Goal: Task Accomplishment & Management: Manage account settings

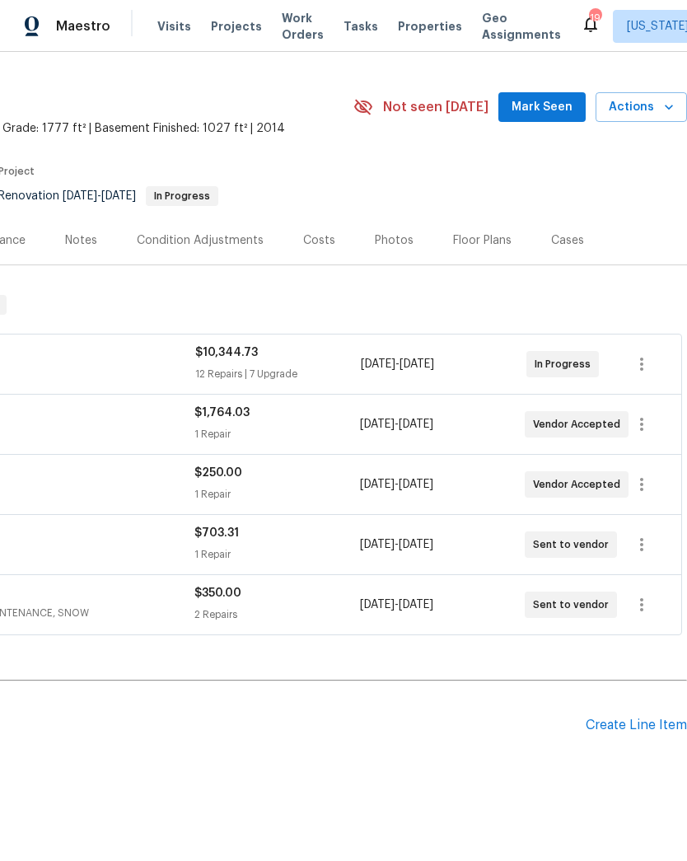
scroll to position [35, 244]
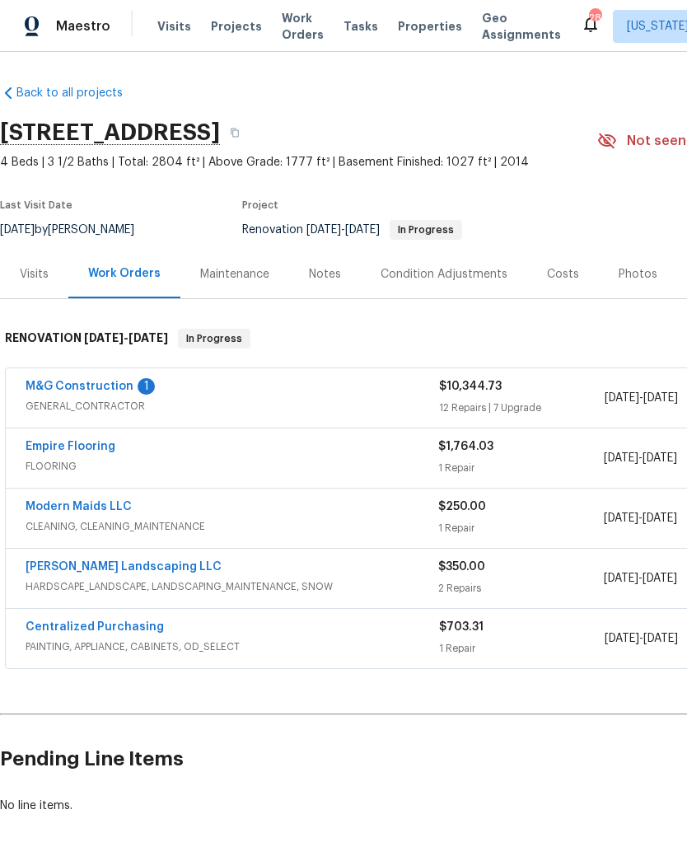
click at [92, 389] on link "M&G Construction" at bounding box center [80, 387] width 108 height 12
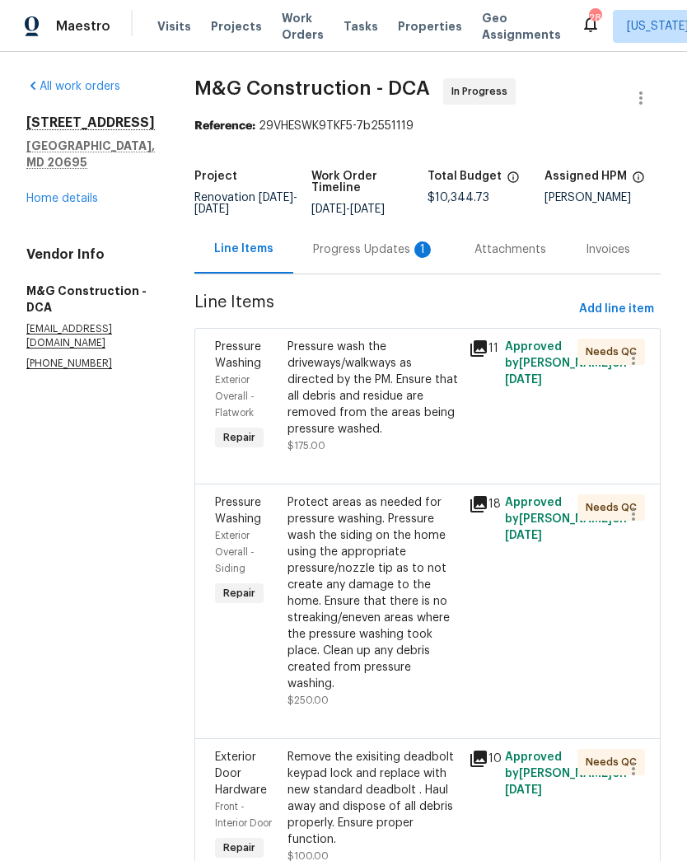
click at [369, 248] on div "Progress Updates 1" at bounding box center [374, 249] width 122 height 16
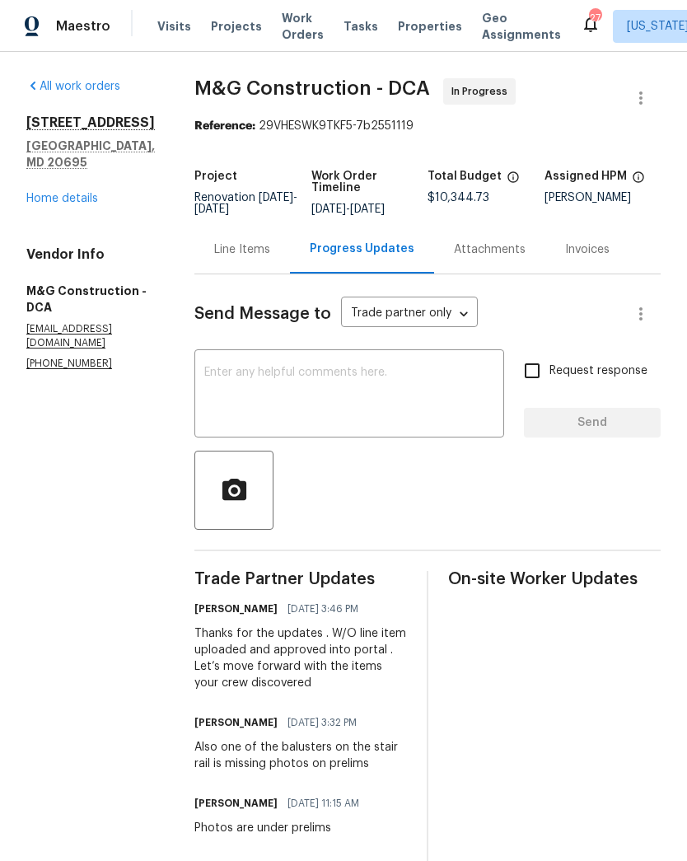
click at [77, 193] on link "Home details" at bounding box center [62, 199] width 72 height 12
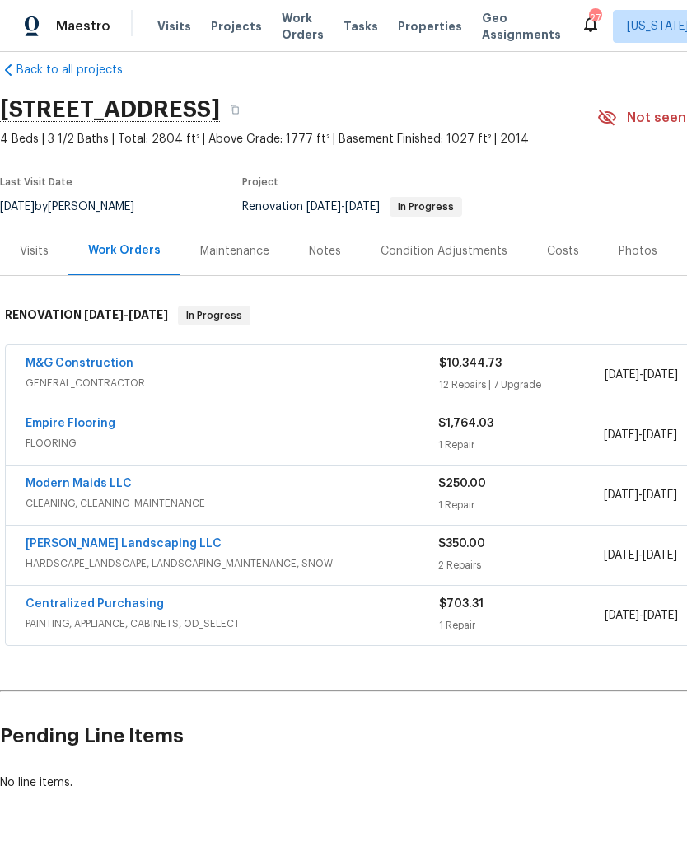
scroll to position [23, 0]
click at [274, 368] on div "M&G Construction" at bounding box center [233, 365] width 414 height 20
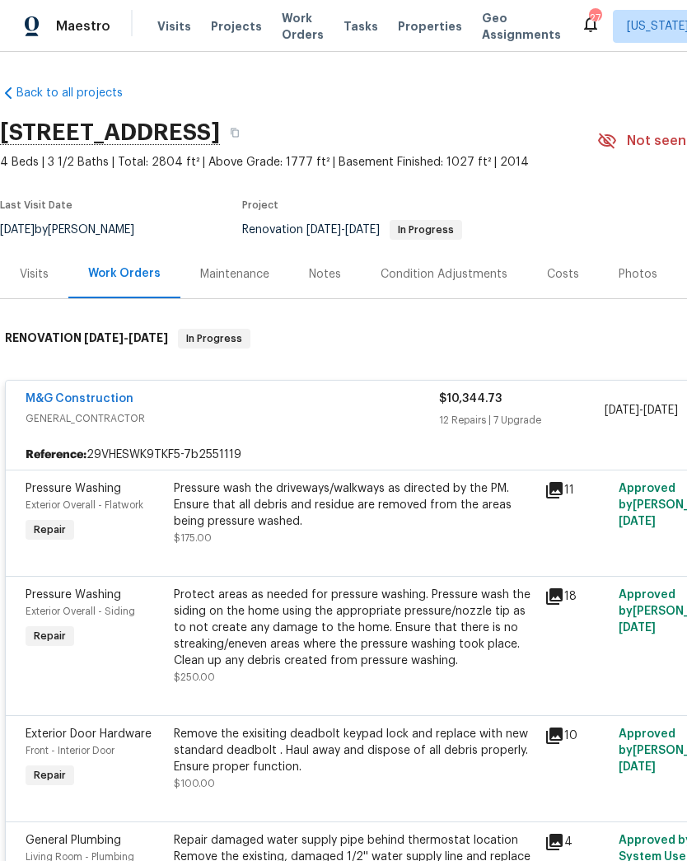
scroll to position [0, 0]
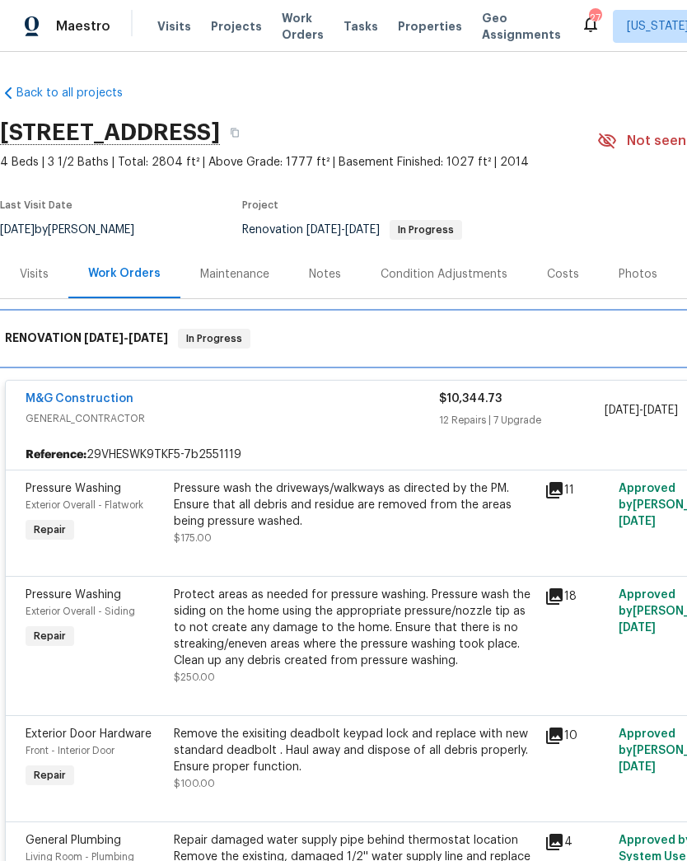
click at [346, 353] on div "RENOVATION 8/5/25 - 8/15/25 In Progress" at bounding box center [465, 338] width 931 height 53
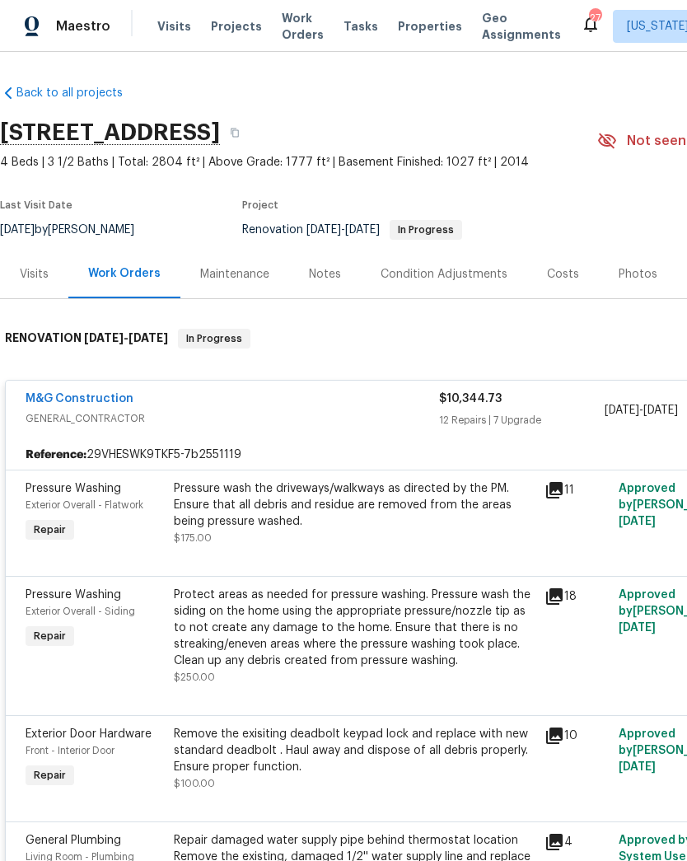
click at [110, 401] on link "M&G Construction" at bounding box center [80, 399] width 108 height 12
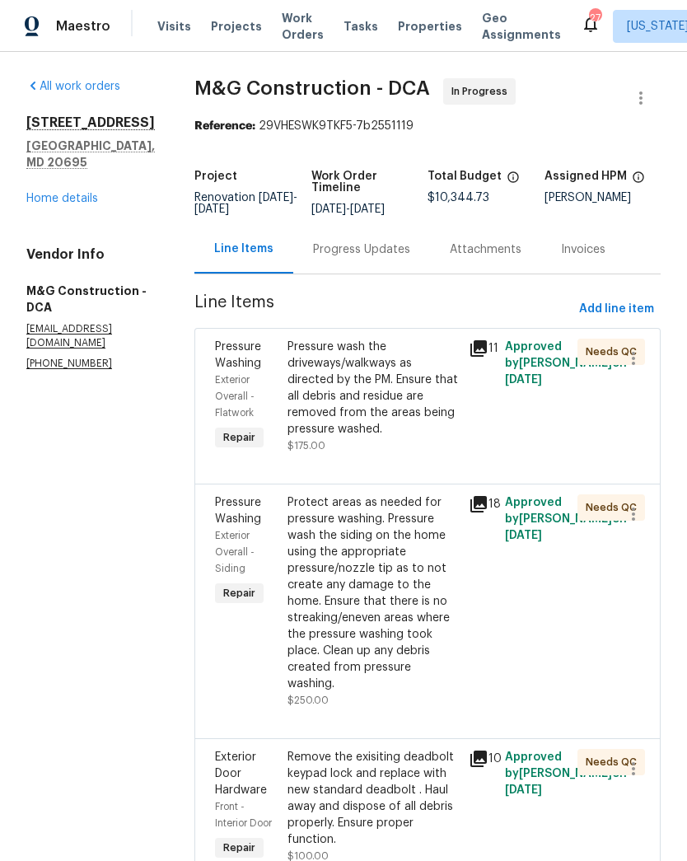
click at [84, 196] on link "Home details" at bounding box center [62, 199] width 72 height 12
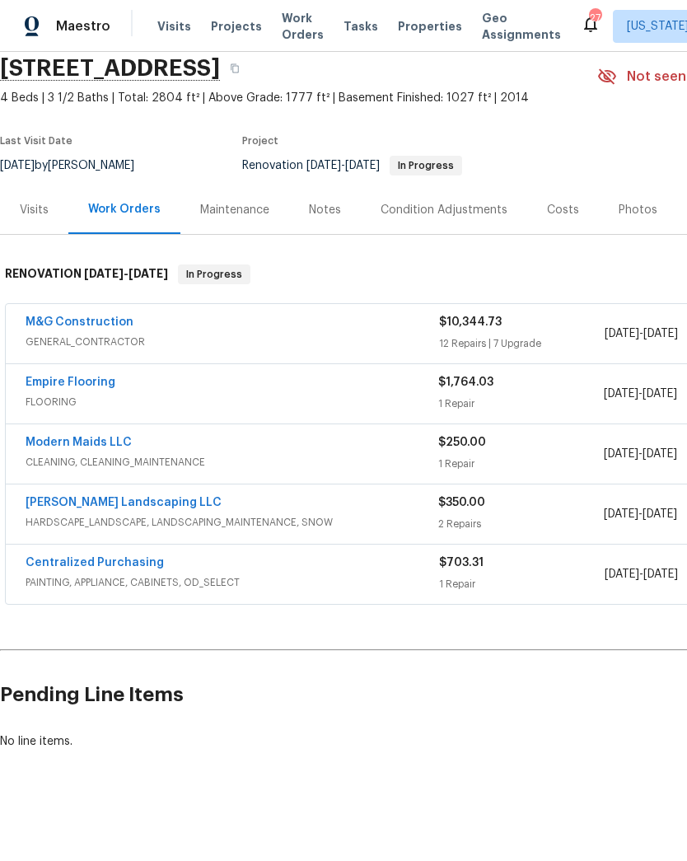
scroll to position [64, 0]
click at [73, 379] on link "Empire Flooring" at bounding box center [71, 383] width 90 height 12
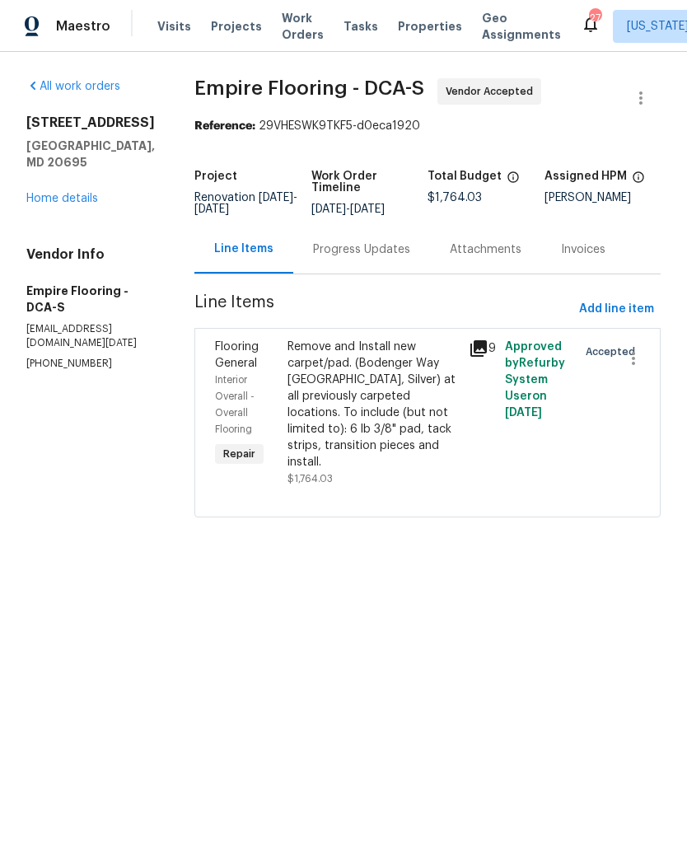
click at [377, 258] on div "Progress Updates" at bounding box center [361, 249] width 97 height 16
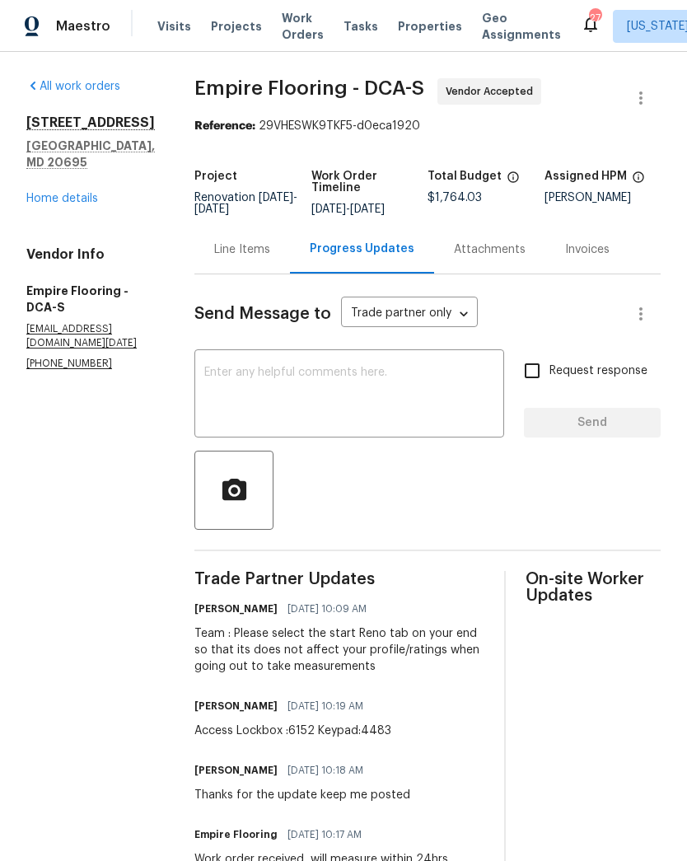
click at [72, 193] on link "Home details" at bounding box center [62, 199] width 72 height 12
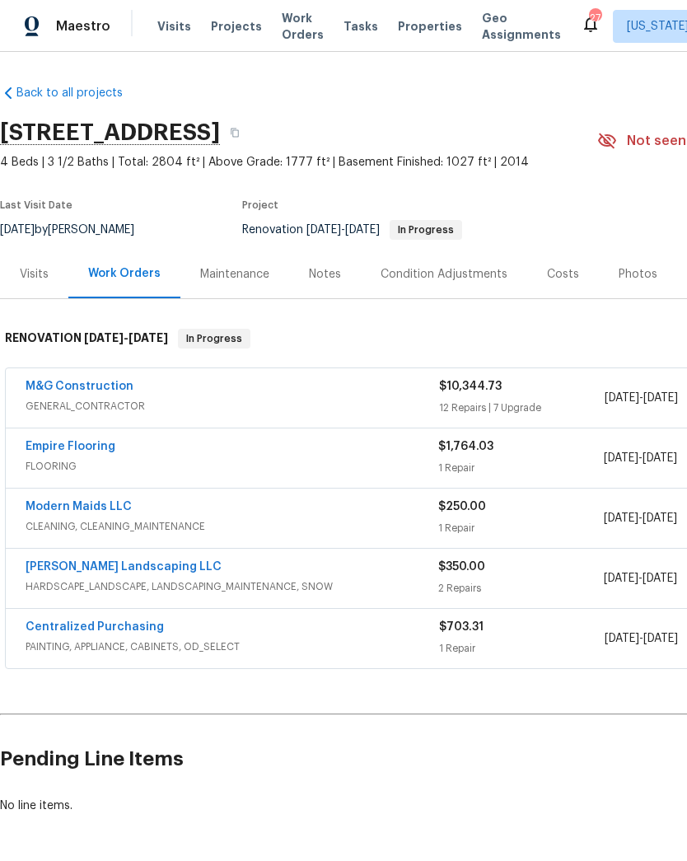
click at [105, 568] on link "Ruiz Landscaping LLC" at bounding box center [124, 567] width 196 height 12
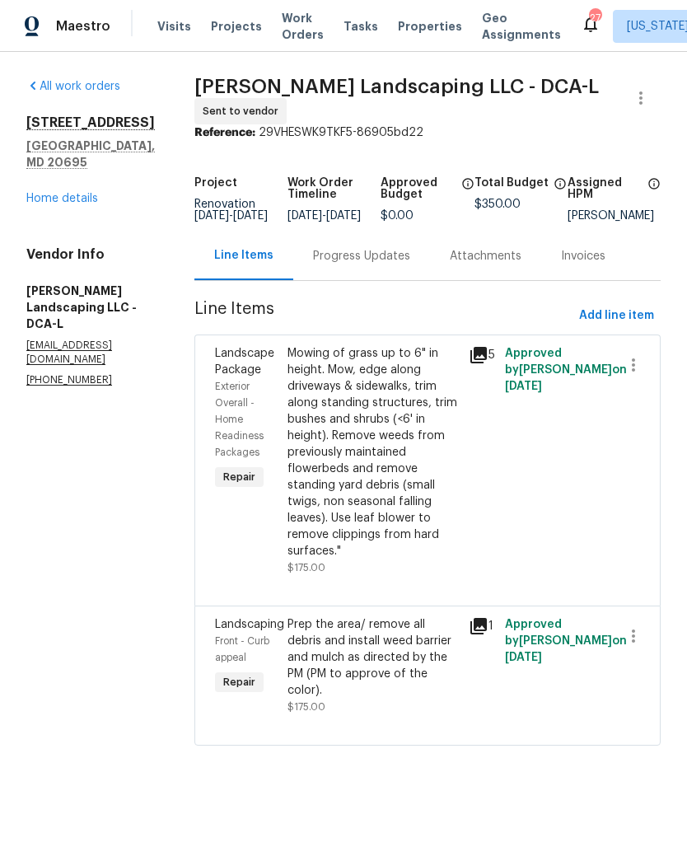
click at [378, 258] on div "Progress Updates" at bounding box center [361, 256] width 97 height 16
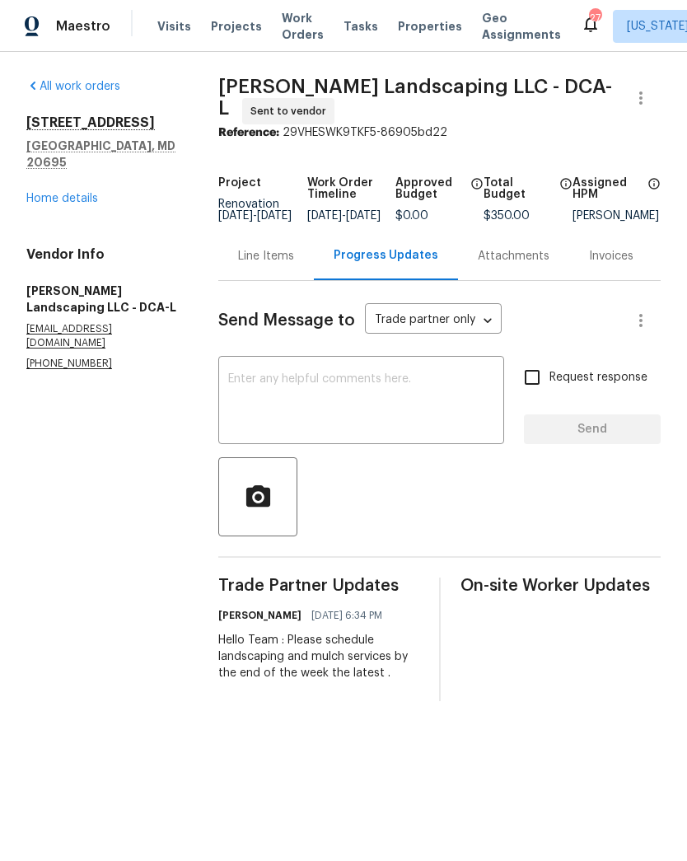
click at [385, 410] on textarea at bounding box center [361, 402] width 266 height 58
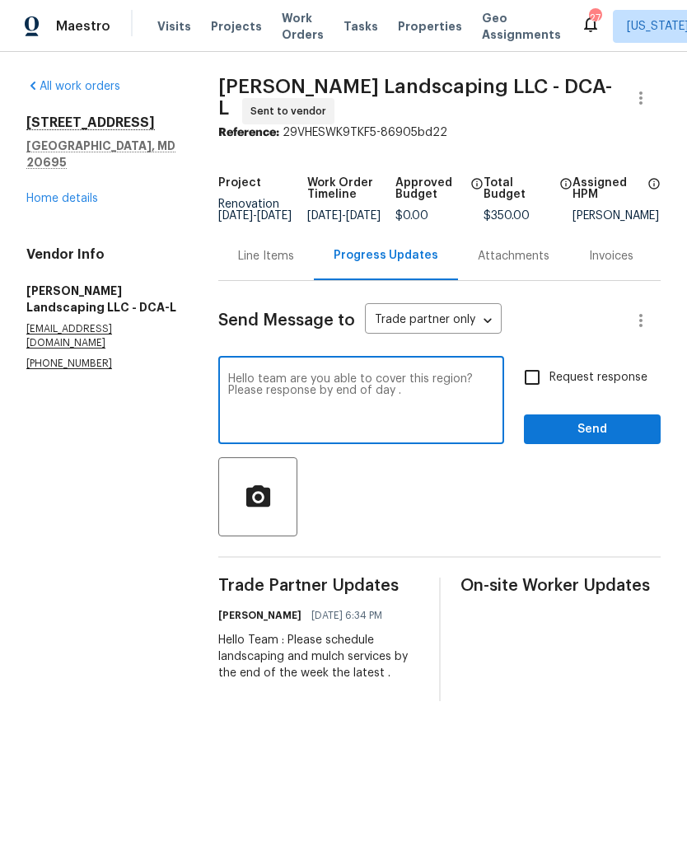
type textarea "Hello team are you able to cover this region? Please response by end of day ."
click at [536, 387] on input "Request response" at bounding box center [532, 377] width 35 height 35
checkbox input "true"
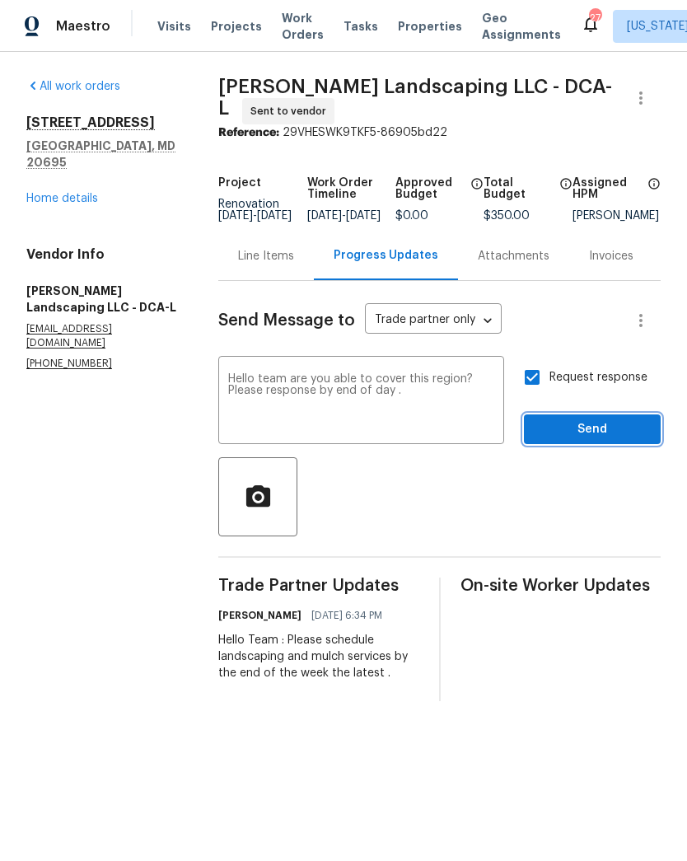
click at [601, 440] on span "Send" at bounding box center [592, 429] width 110 height 21
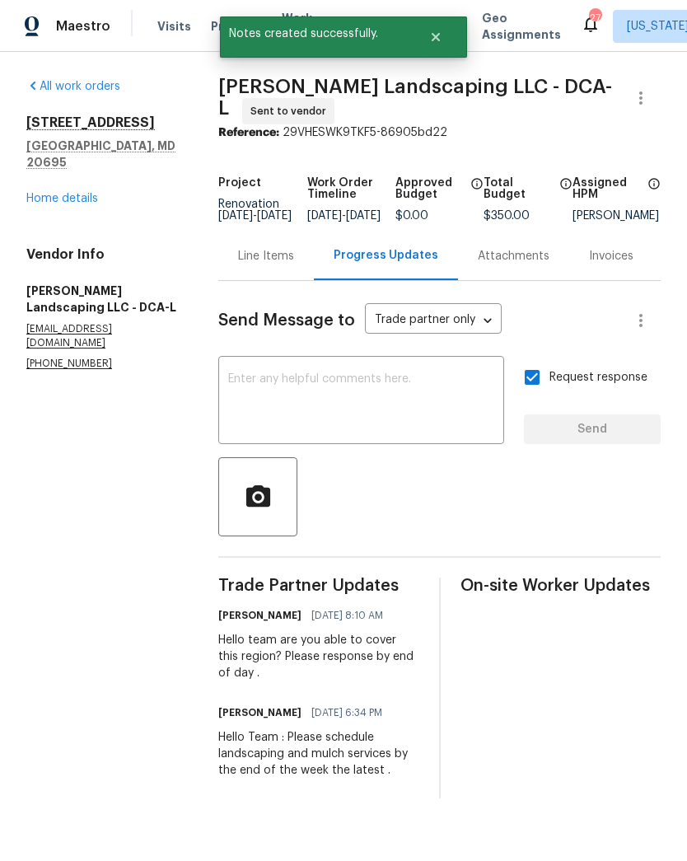
click at [78, 196] on div "All work orders 5165 Atlantis Ln White Plains, MD 20695 Home details Vendor Inf…" at bounding box center [102, 224] width 152 height 293
click at [68, 193] on link "Home details" at bounding box center [62, 199] width 72 height 12
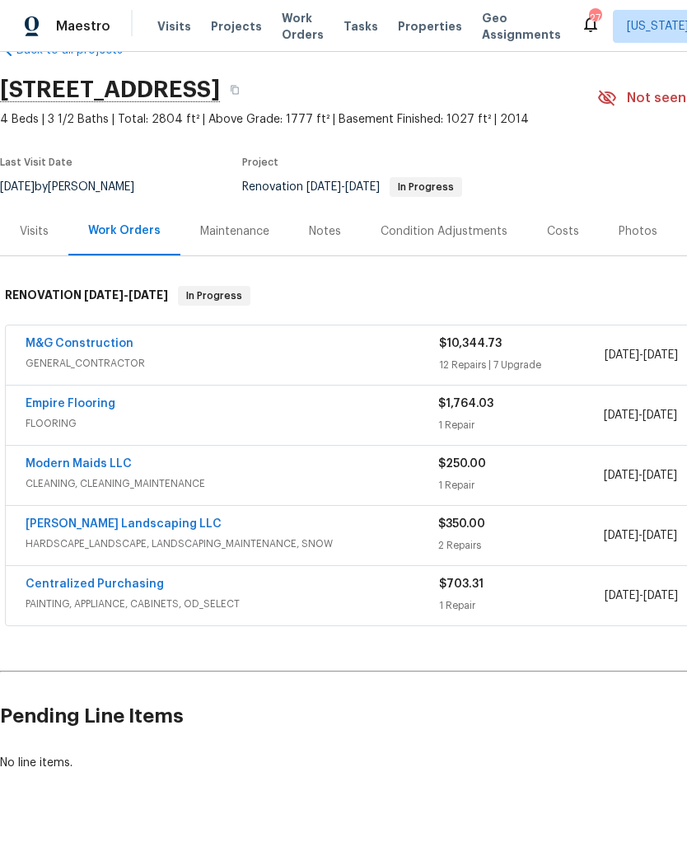
scroll to position [43, 0]
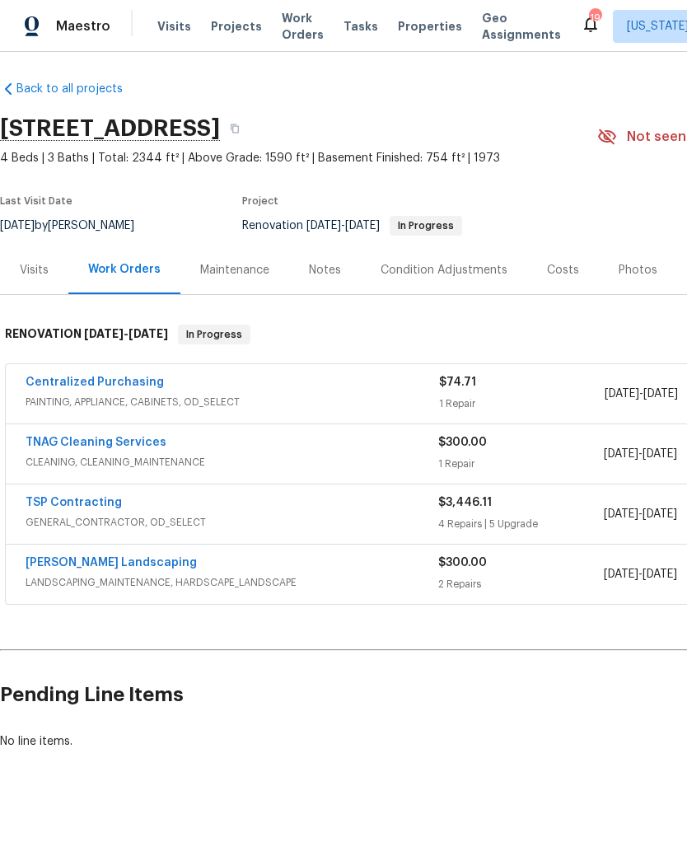
scroll to position [4, 0]
click at [71, 504] on link "TSP Contracting" at bounding box center [74, 503] width 96 height 12
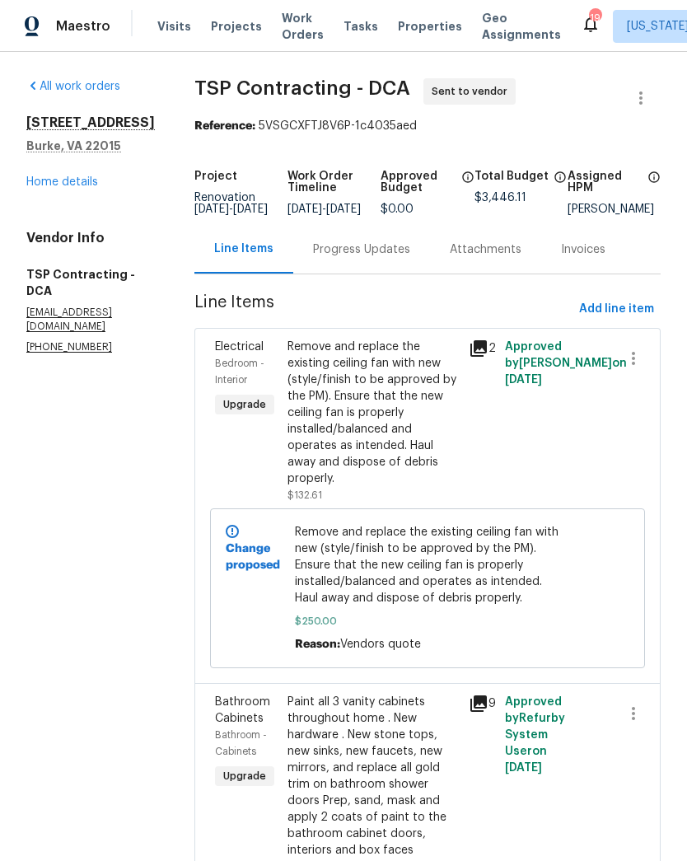
click at [321, 258] on div "Progress Updates" at bounding box center [361, 249] width 97 height 16
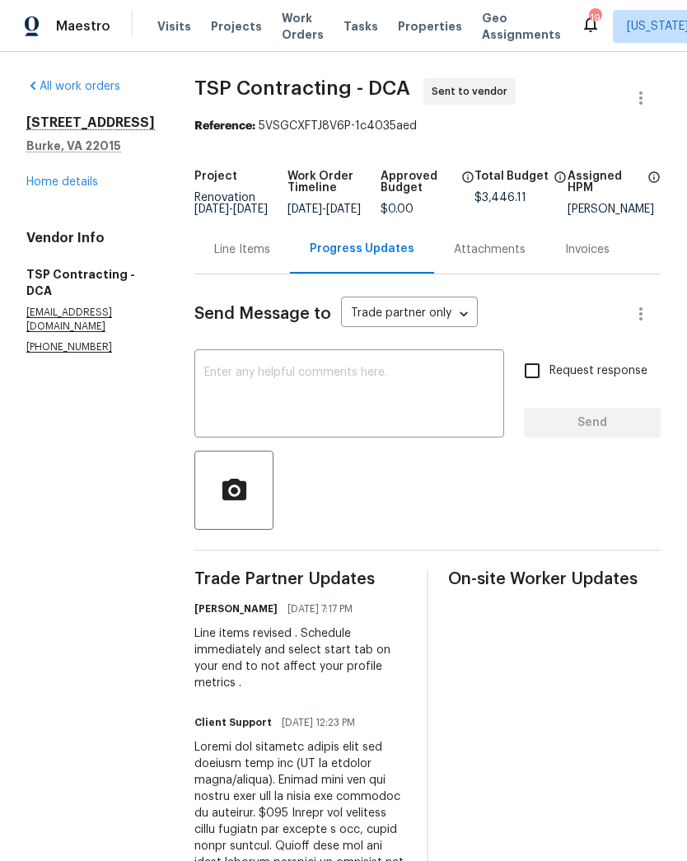
click at [54, 185] on link "Home details" at bounding box center [62, 182] width 72 height 12
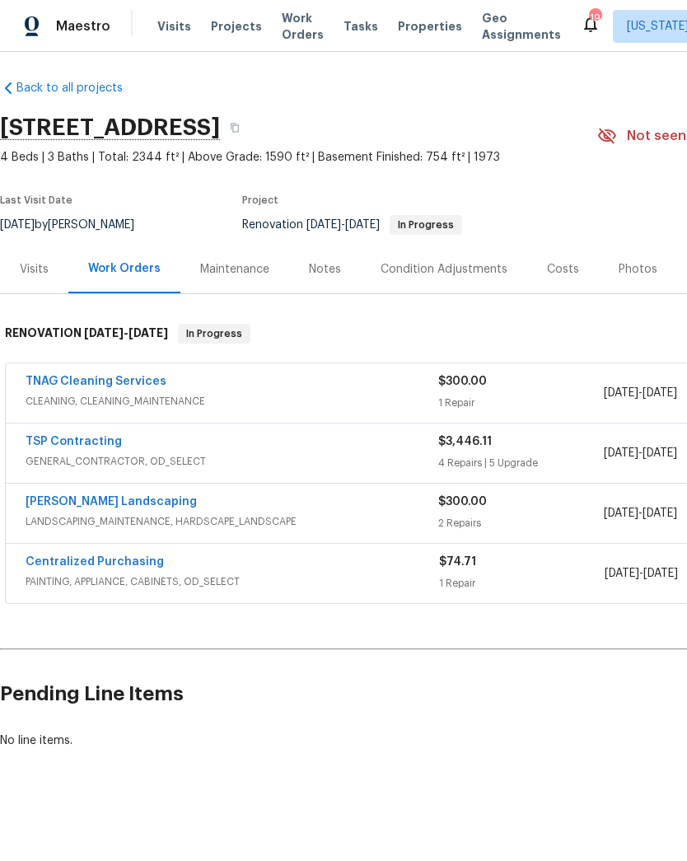
scroll to position [4, 0]
click at [104, 502] on link "[PERSON_NAME] Landscaping" at bounding box center [111, 503] width 171 height 12
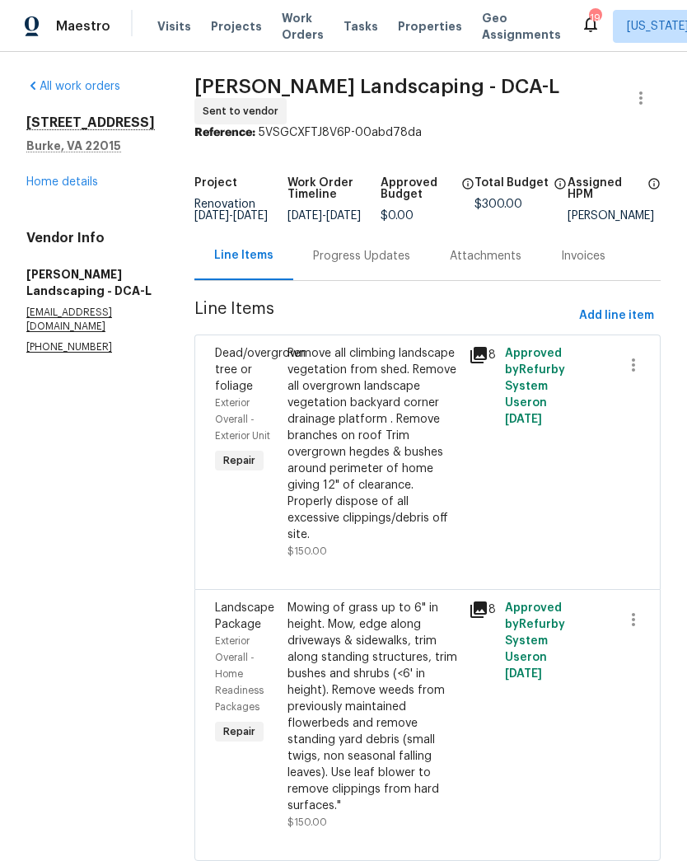
click at [382, 255] on div "Progress Updates" at bounding box center [361, 256] width 97 height 16
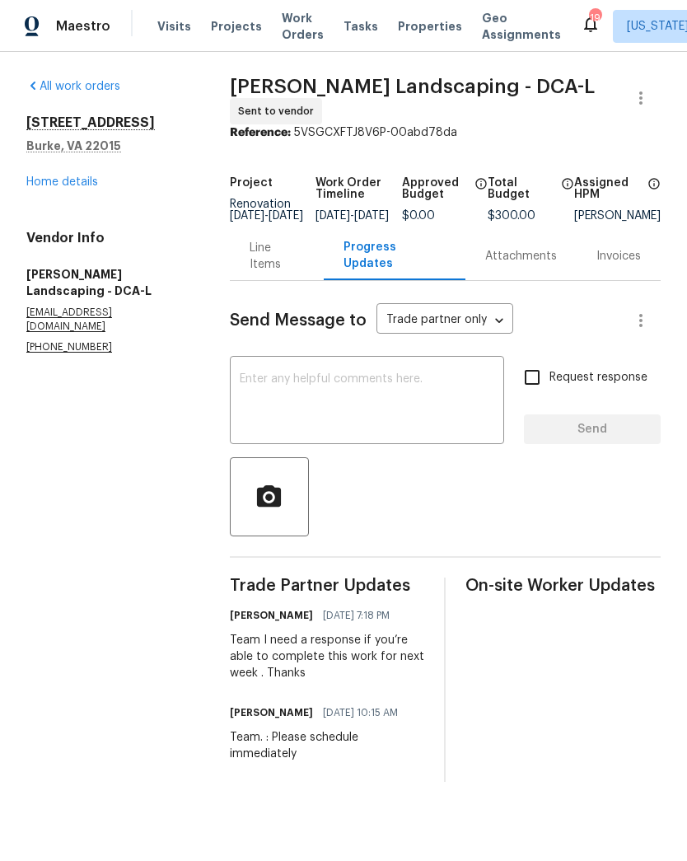
click at [64, 182] on link "Home details" at bounding box center [62, 182] width 72 height 12
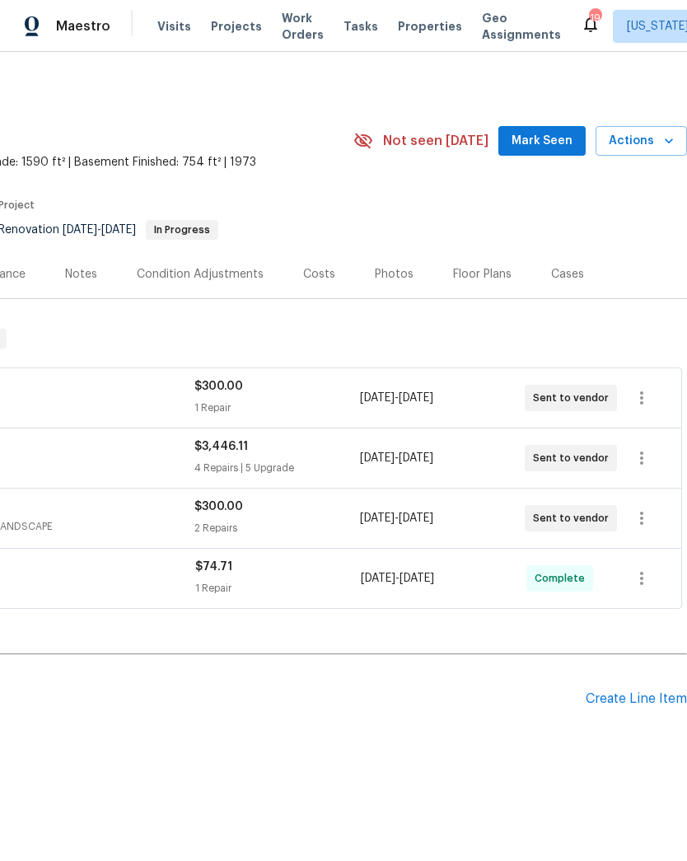
scroll to position [0, 244]
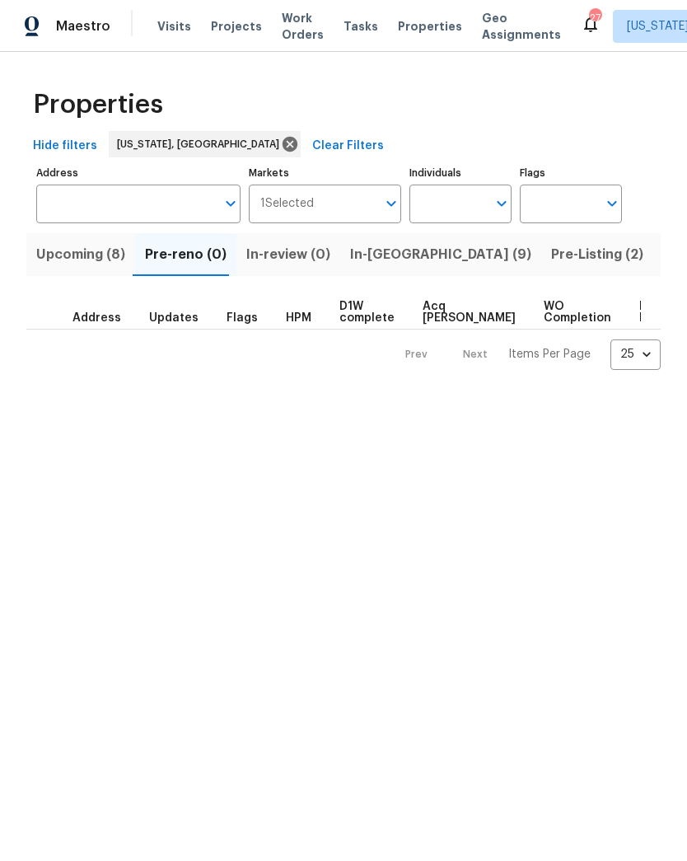
click at [368, 255] on span "In-[GEOGRAPHIC_DATA] (9)" at bounding box center [440, 254] width 181 height 23
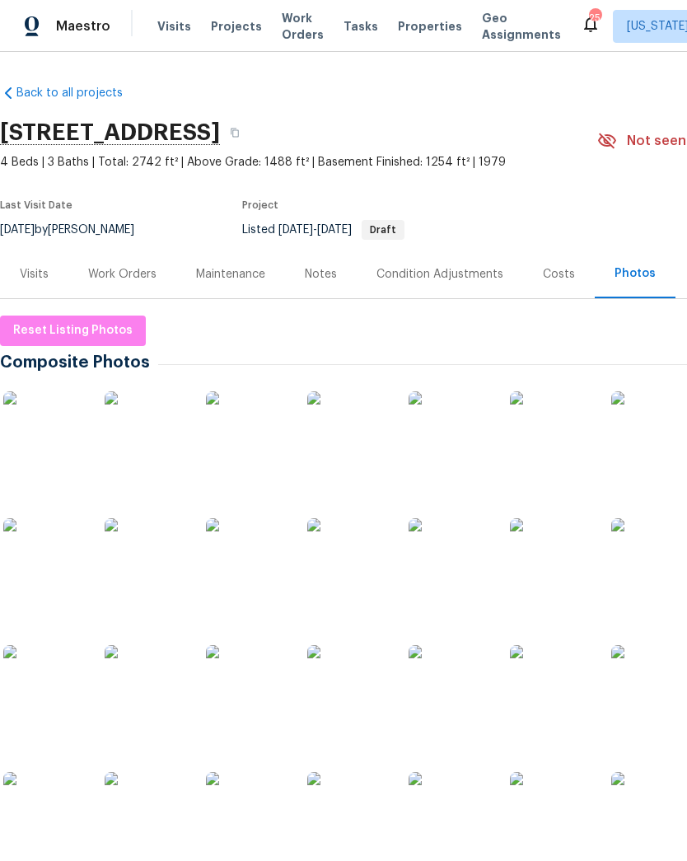
click at [129, 272] on div "Work Orders" at bounding box center [122, 274] width 68 height 16
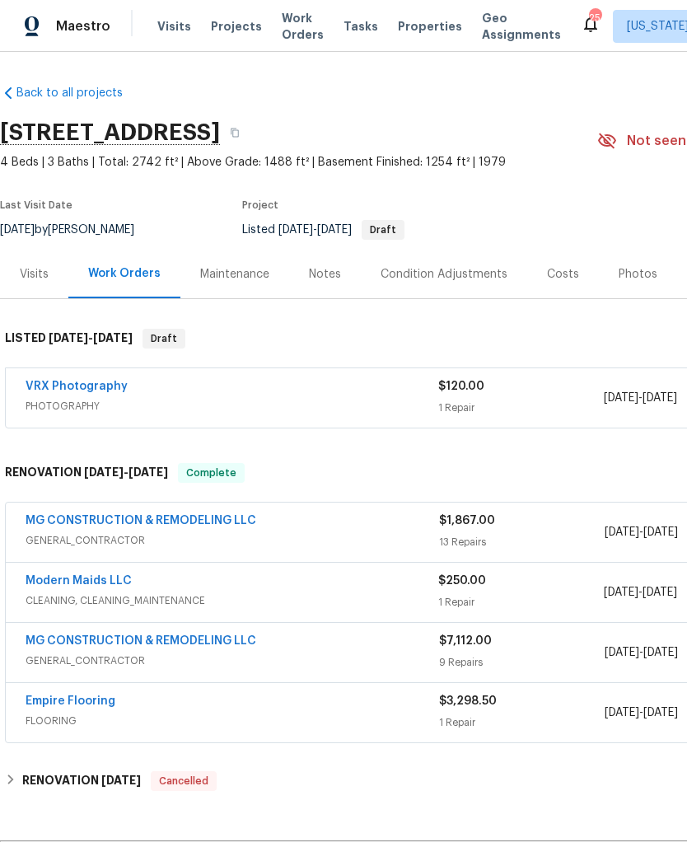
click at [365, 529] on div "MG CONSTRUCTION & REMODELING LLC" at bounding box center [233, 523] width 414 height 20
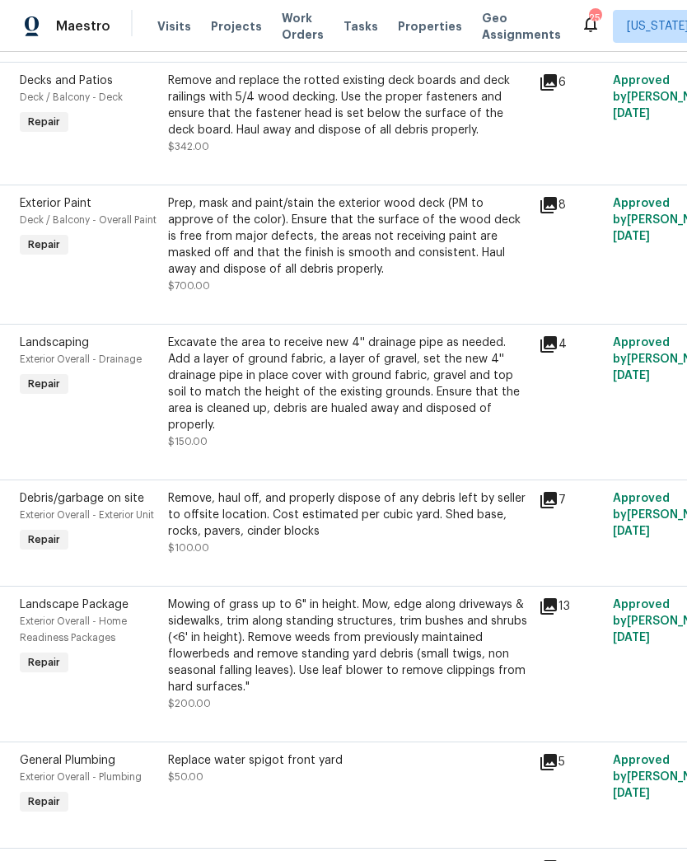
scroll to position [1022, 9]
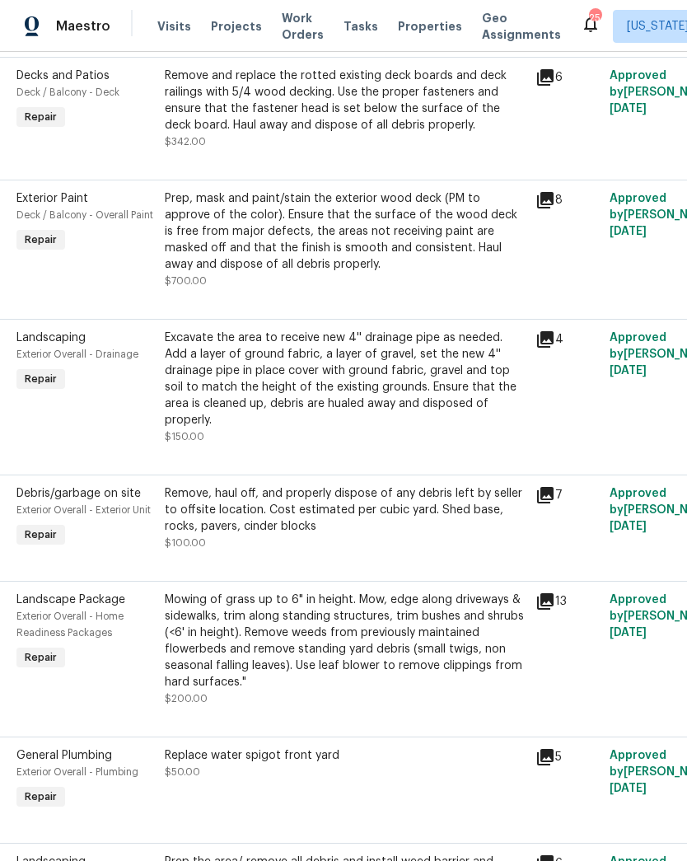
click at [377, 642] on div "Mowing of grass up to 6" in height. Mow, edge along driveways & sidewalks, trim…" at bounding box center [345, 641] width 361 height 99
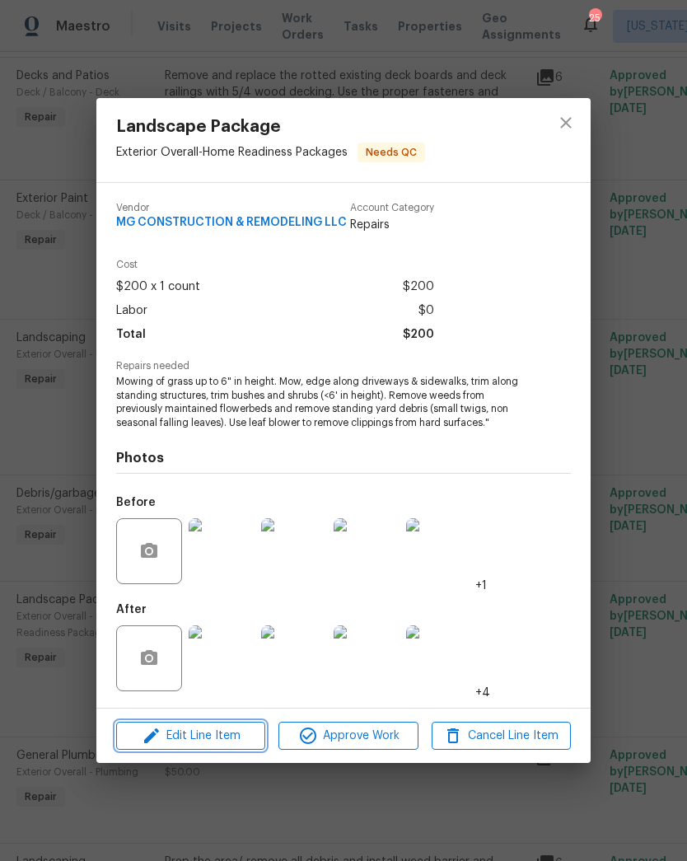
click at [222, 743] on span "Edit Line Item" at bounding box center [190, 736] width 139 height 21
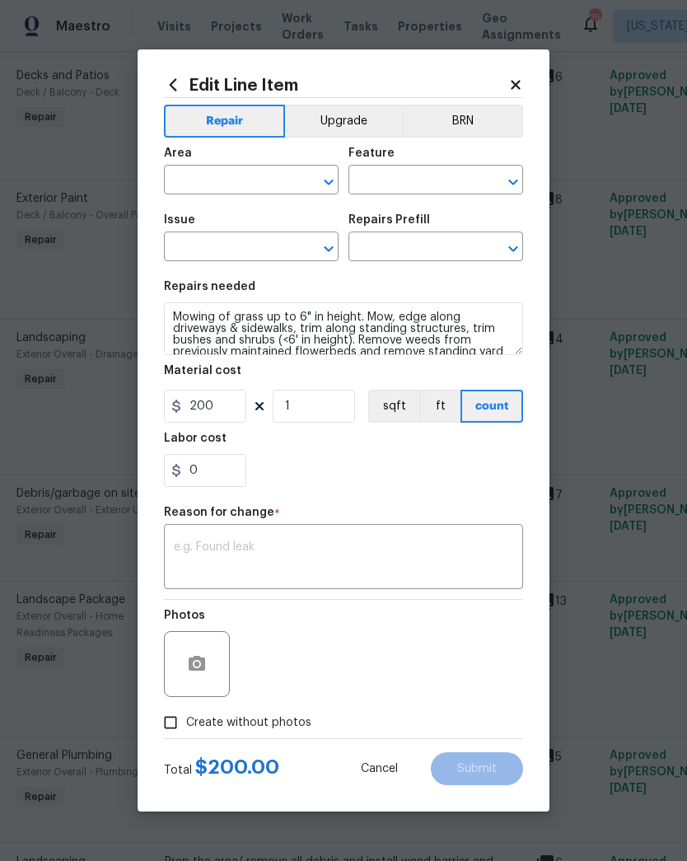
type input "Exterior Overall"
type input "Home Readiness Packages"
type input "Landscape Package"
type input "Initial landscaping package $75.00"
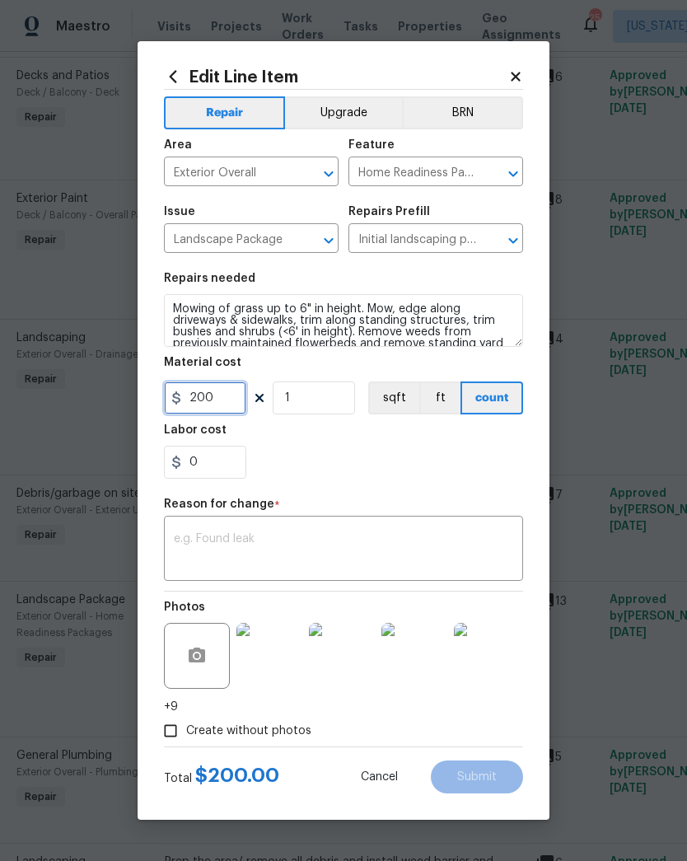
click at [218, 395] on input "200" at bounding box center [205, 398] width 82 height 33
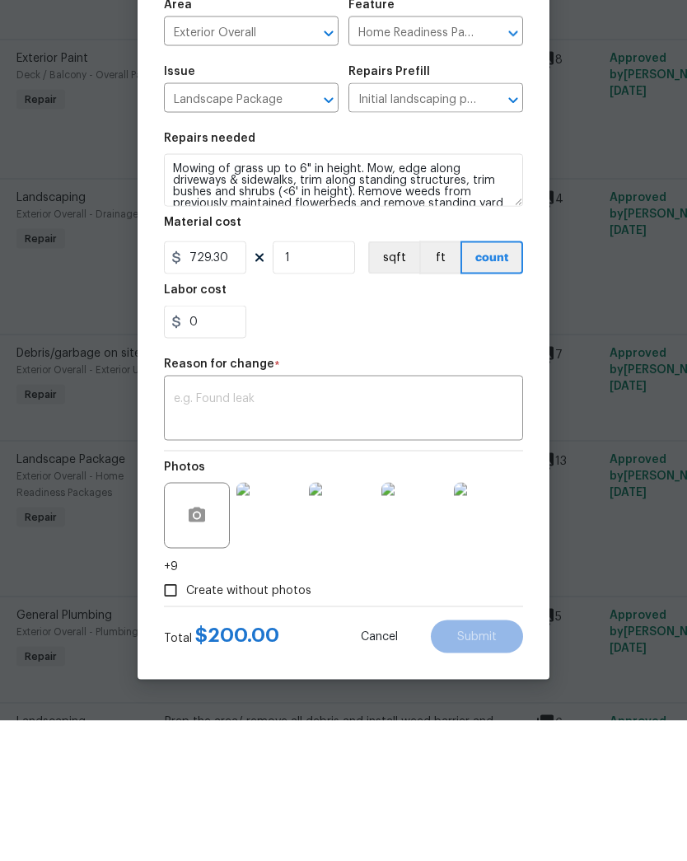
click at [371, 533] on textarea at bounding box center [344, 550] width 340 height 35
type input "729.3"
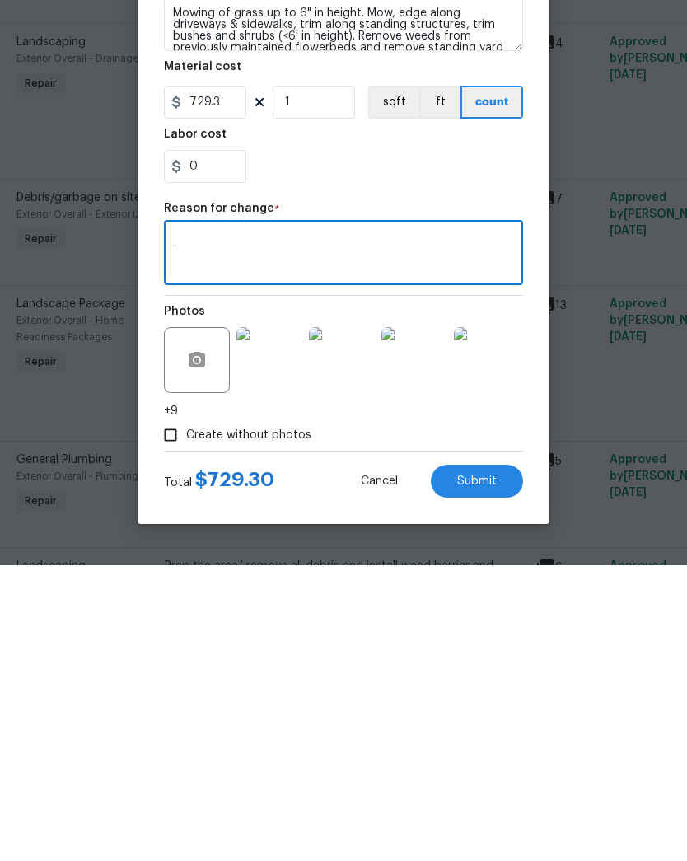
type textarea "."
click at [484, 771] on span "Submit" at bounding box center [477, 777] width 40 height 12
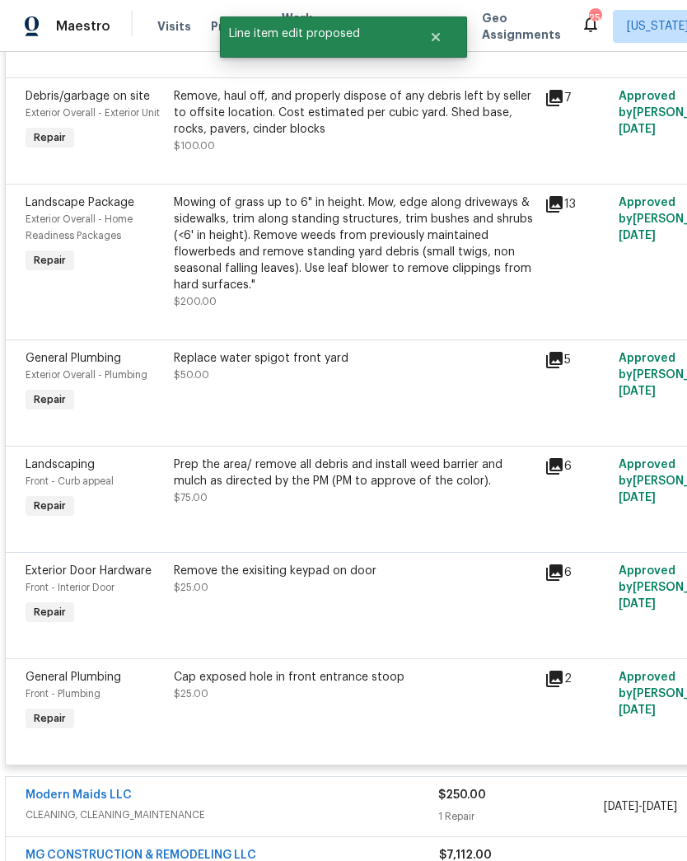
scroll to position [1421, 0]
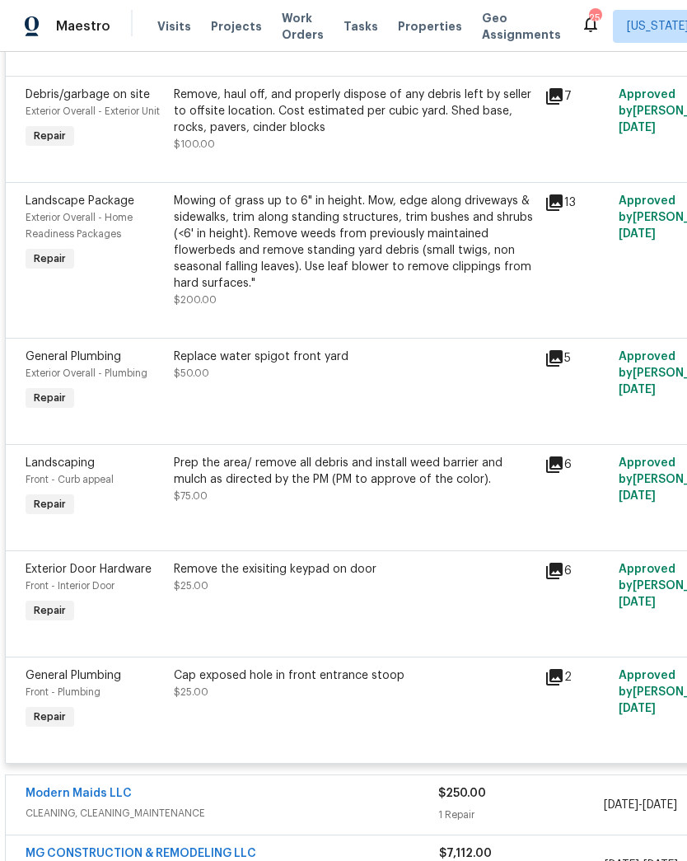
click at [365, 581] on div "Remove the exisiting keypad on door $25.00" at bounding box center [354, 577] width 361 height 33
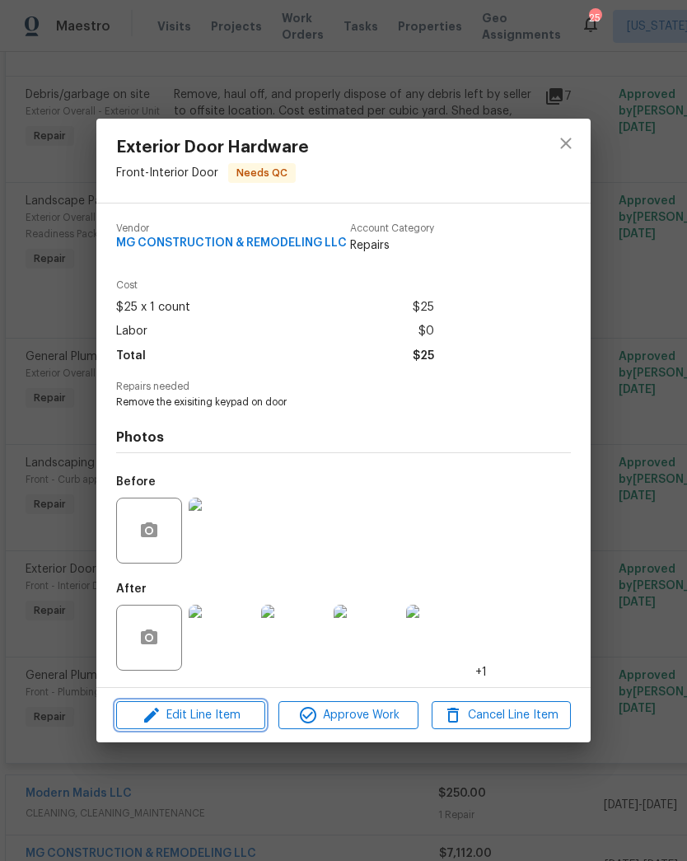
click at [233, 721] on span "Edit Line Item" at bounding box center [190, 715] width 139 height 21
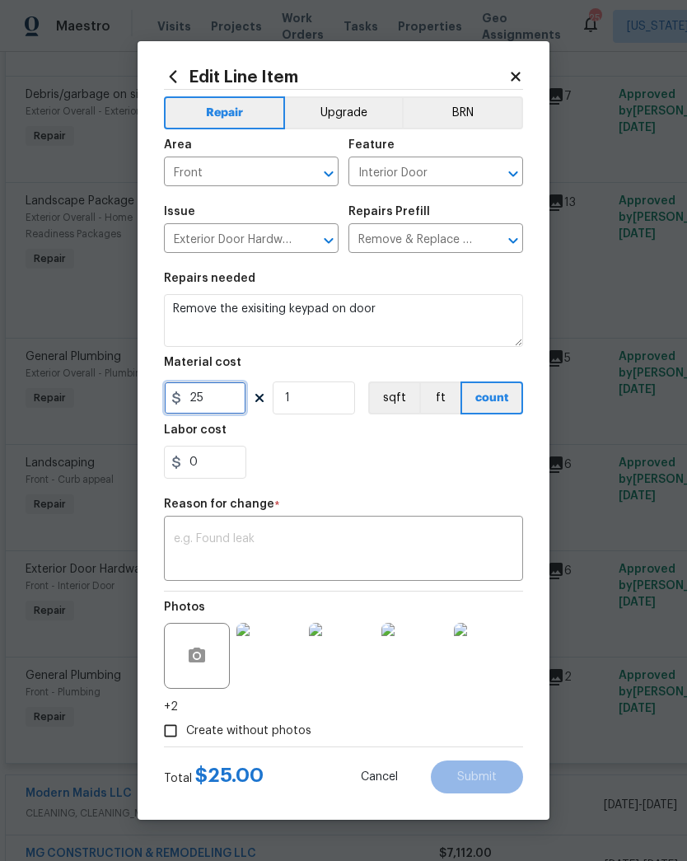
click at [207, 400] on input "25" at bounding box center [205, 398] width 82 height 33
click at [412, 468] on div "0" at bounding box center [343, 462] width 359 height 33
type input "53.3"
click at [454, 551] on textarea at bounding box center [344, 550] width 340 height 35
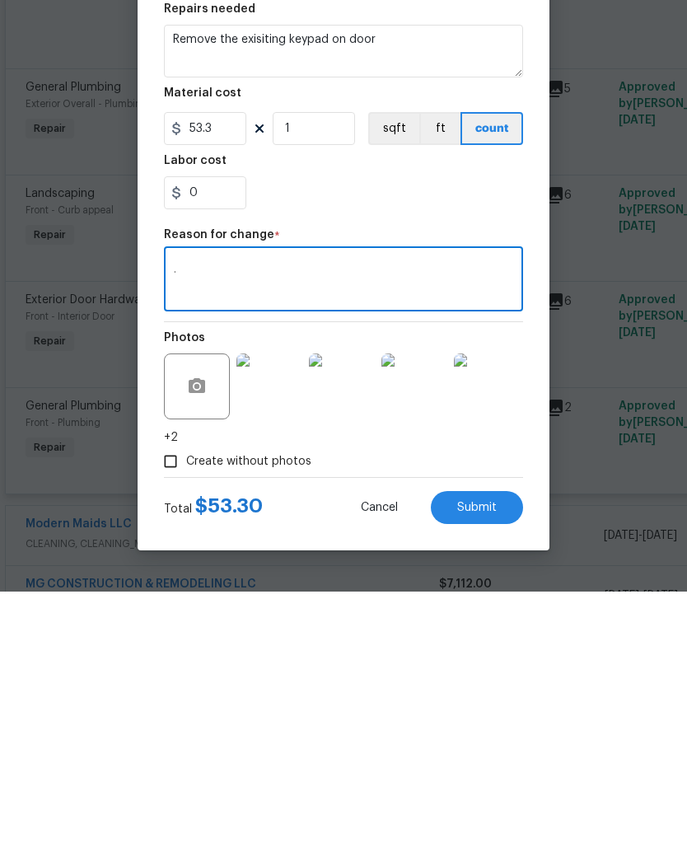
type textarea "."
click at [490, 771] on span "Submit" at bounding box center [477, 777] width 40 height 12
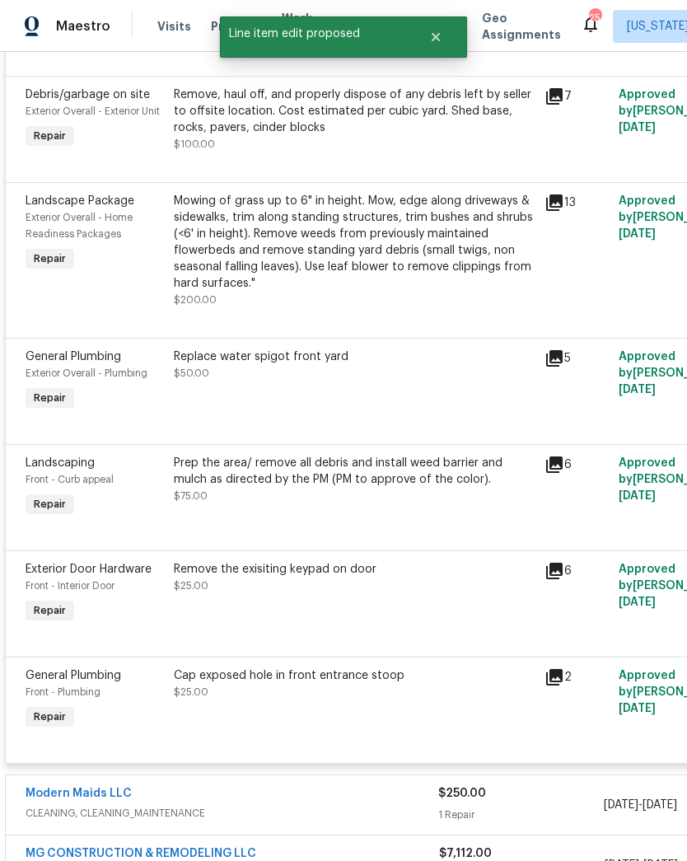
click at [335, 691] on div "Cap exposed hole in front entrance stoop $25.00" at bounding box center [354, 684] width 361 height 33
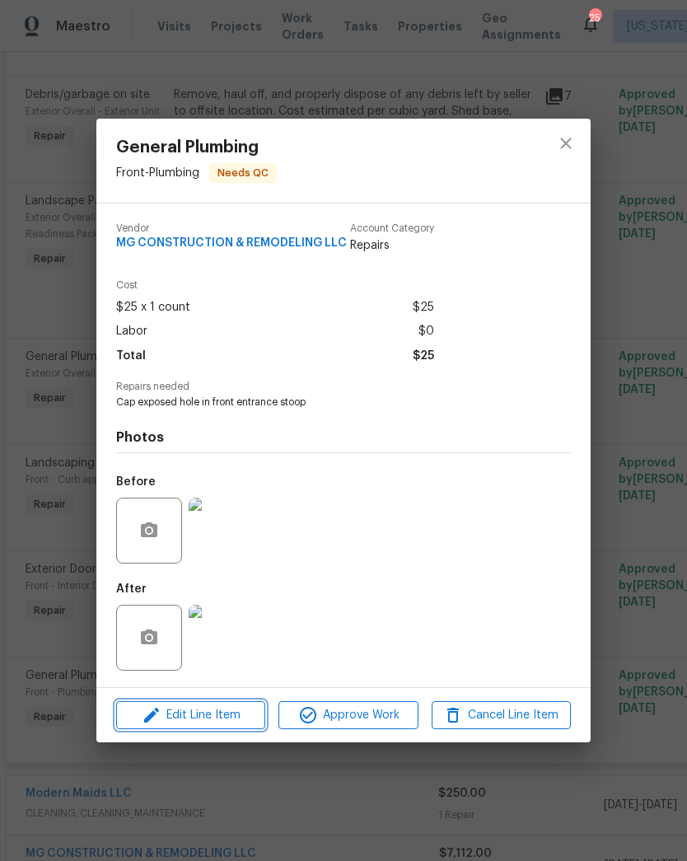
click at [234, 719] on span "Edit Line Item" at bounding box center [190, 715] width 139 height 21
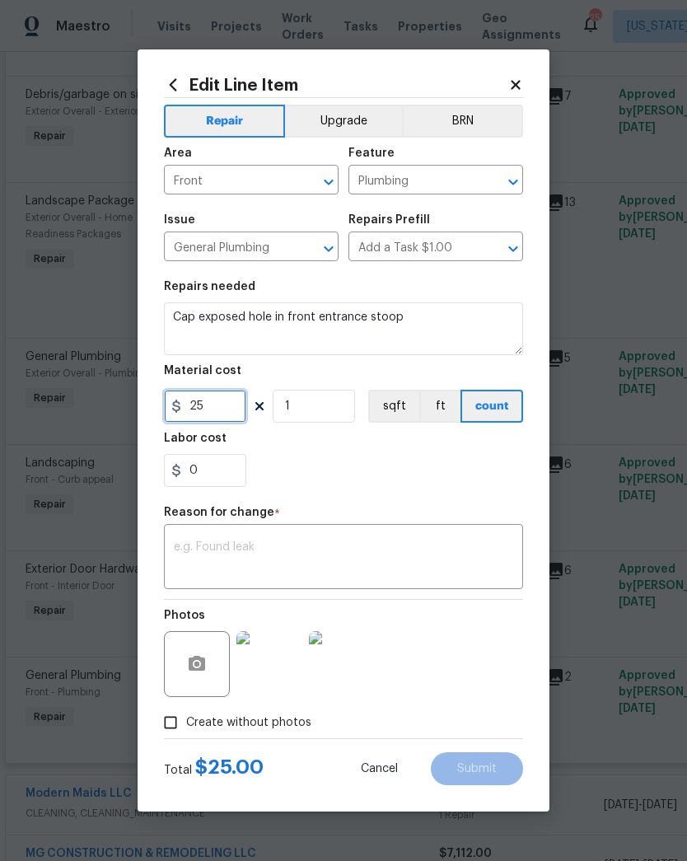
click at [214, 412] on input "25" at bounding box center [205, 406] width 82 height 33
type input "58"
click at [416, 545] on textarea at bounding box center [344, 558] width 340 height 35
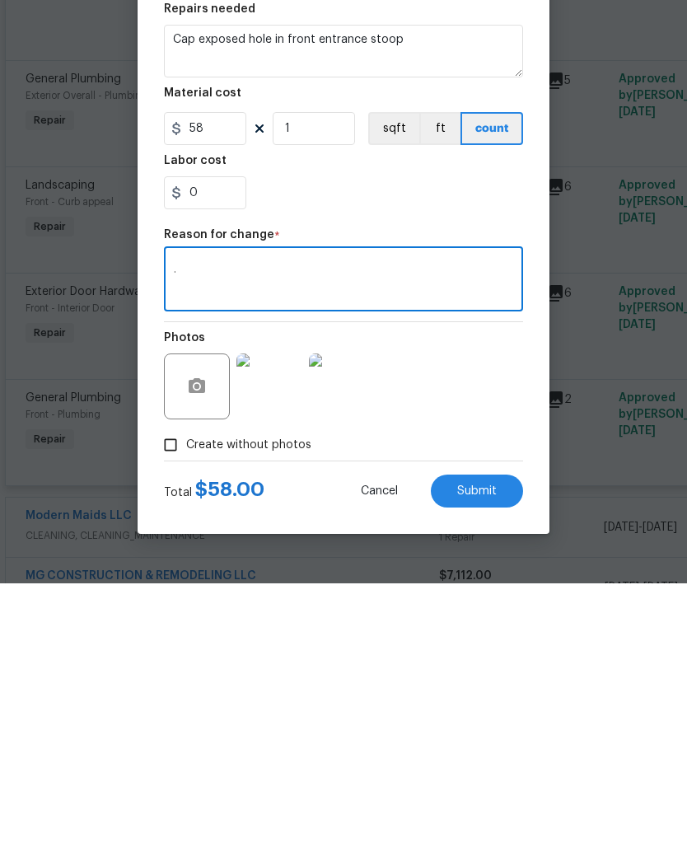
type textarea "."
click at [484, 763] on span "Submit" at bounding box center [477, 769] width 40 height 12
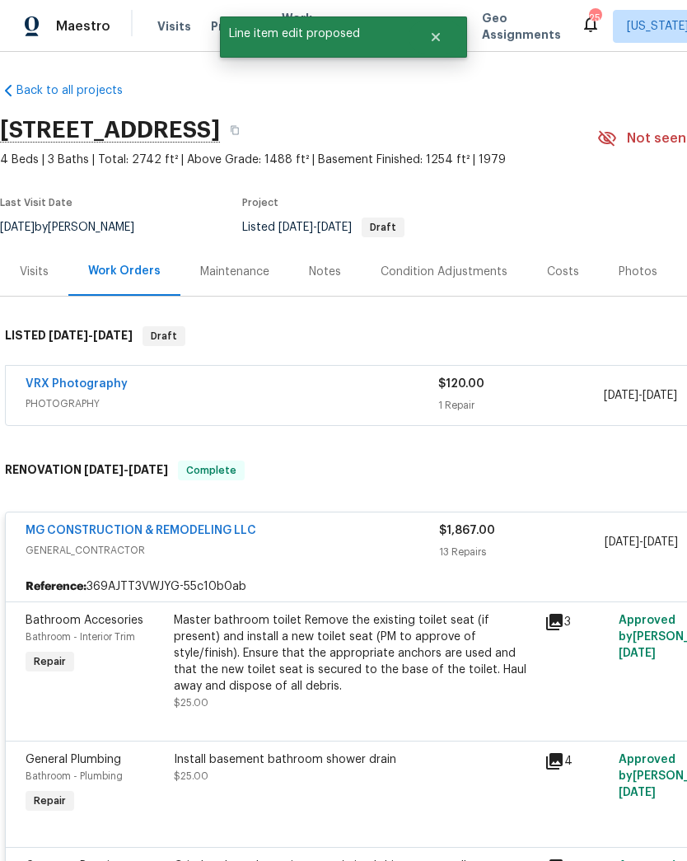
scroll to position [3, 0]
click at [216, 533] on link "MG CONSTRUCTION & REMODELING LLC" at bounding box center [141, 530] width 231 height 12
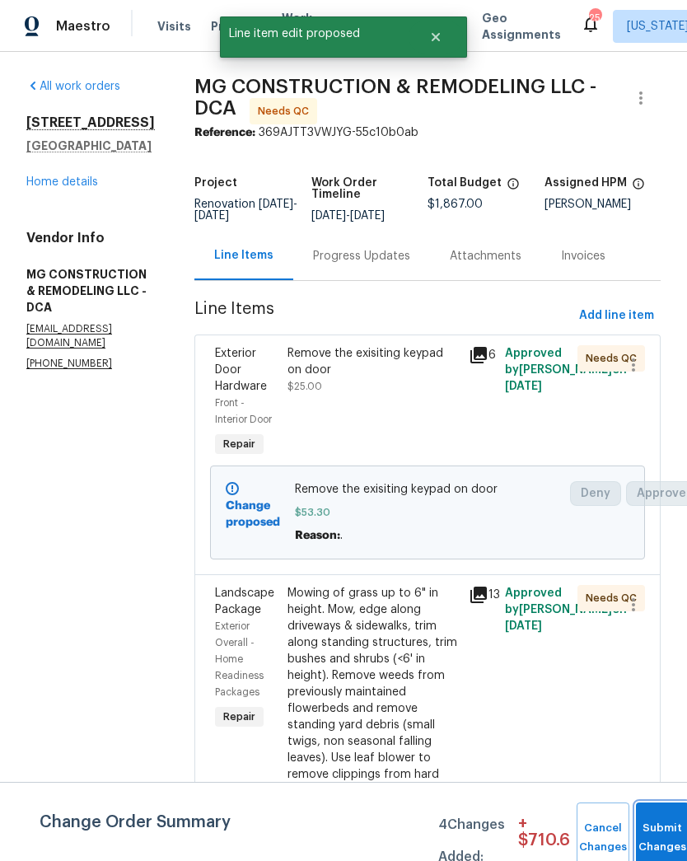
click at [658, 828] on button "Submit Changes" at bounding box center [662, 838] width 53 height 71
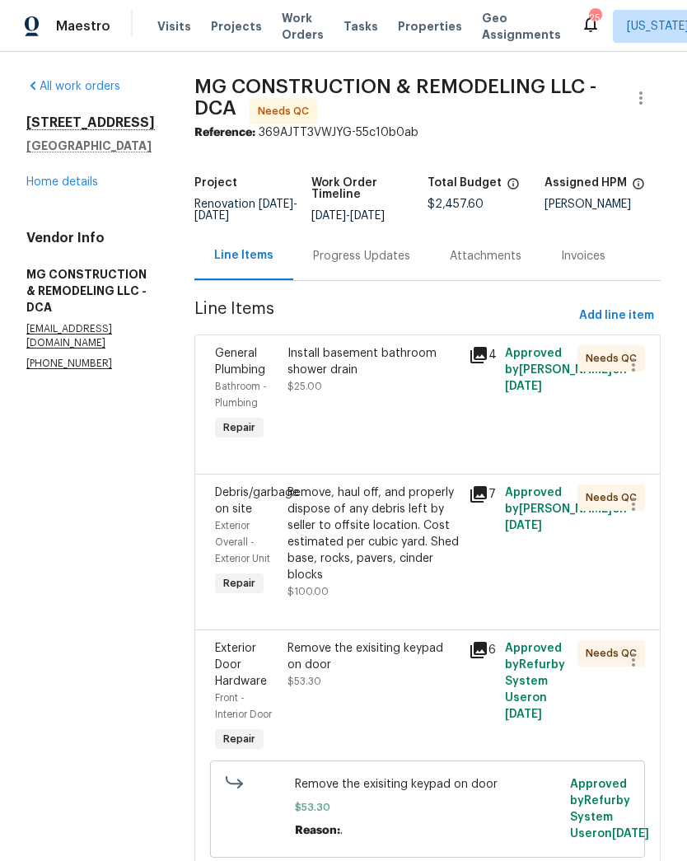
click at [438, 433] on div "Install basement bathroom shower drain $25.00" at bounding box center [373, 394] width 181 height 109
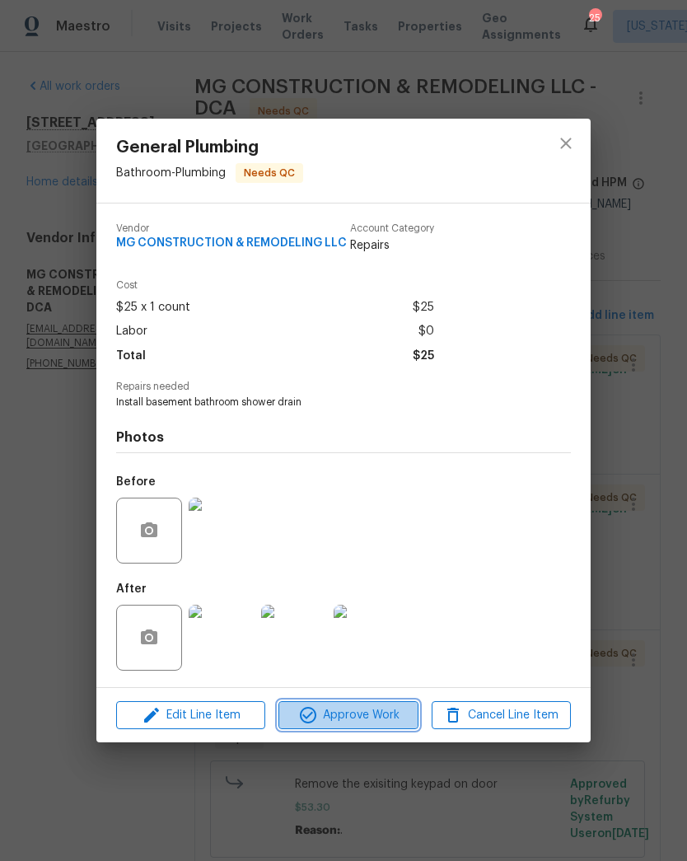
click at [372, 718] on span "Approve Work" at bounding box center [347, 715] width 129 height 21
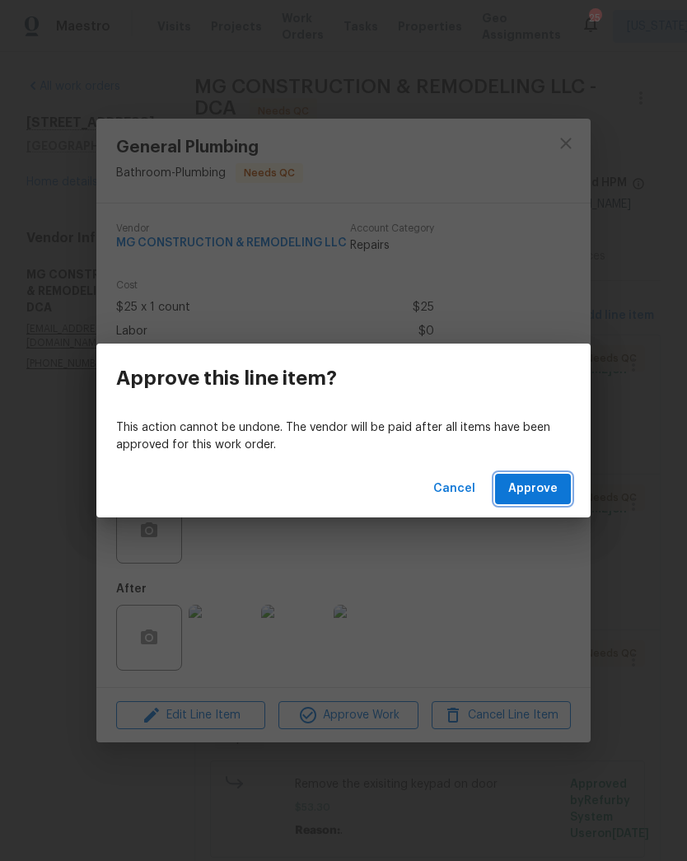
click at [534, 485] on span "Approve" at bounding box center [532, 489] width 49 height 21
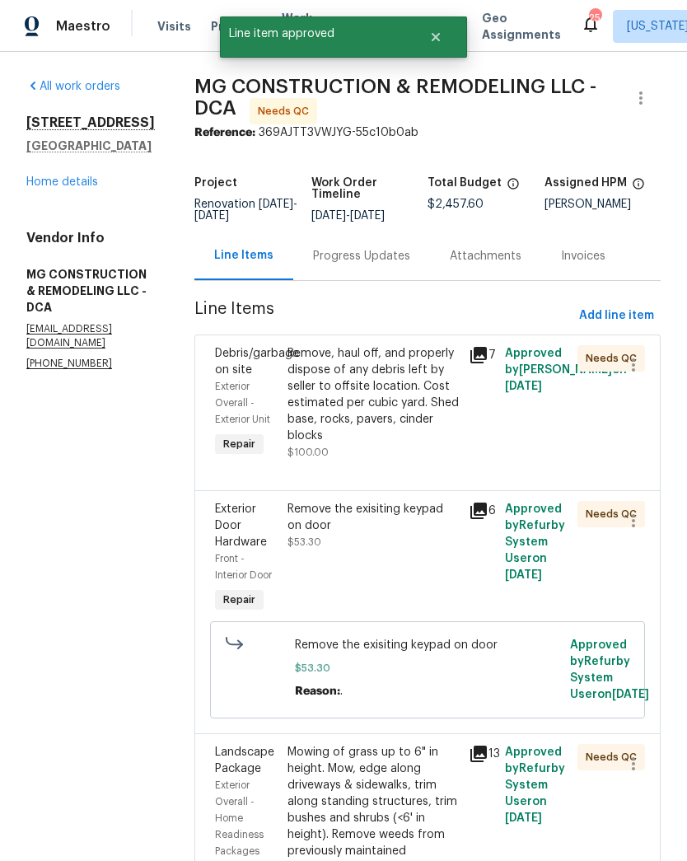
click at [434, 444] on div "Remove, haul off, and properly dispose of any debris left by seller to offsite …" at bounding box center [373, 394] width 171 height 99
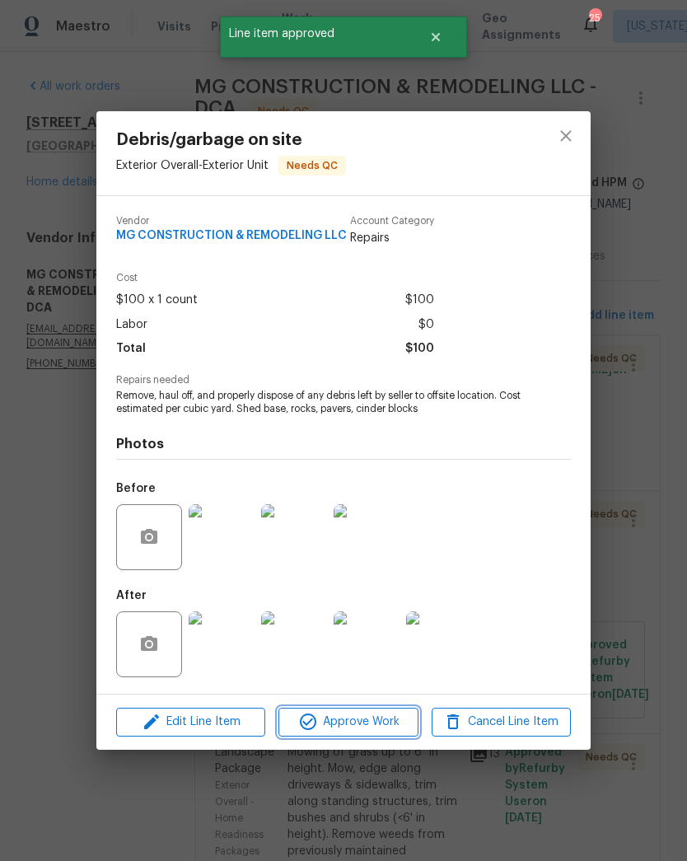
click at [378, 729] on span "Approve Work" at bounding box center [347, 722] width 129 height 21
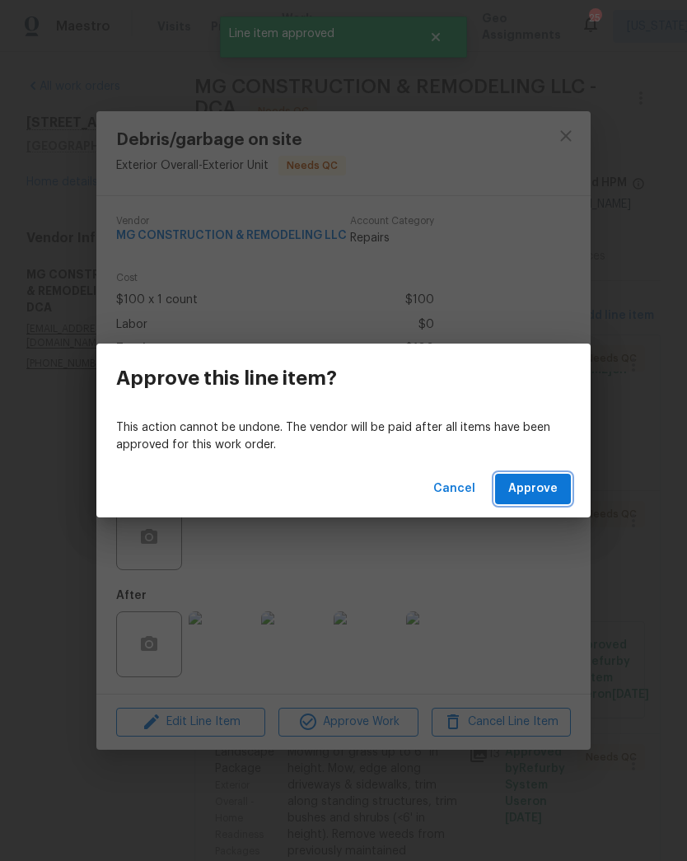
click at [547, 489] on span "Approve" at bounding box center [532, 489] width 49 height 21
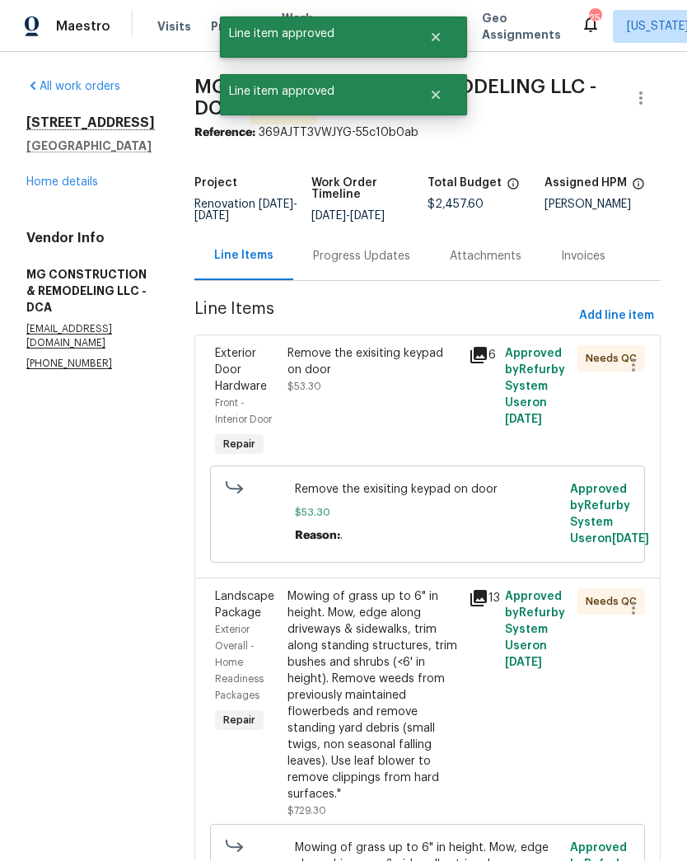
click at [455, 443] on div "Remove the exisiting keypad on door $53.30" at bounding box center [373, 402] width 181 height 125
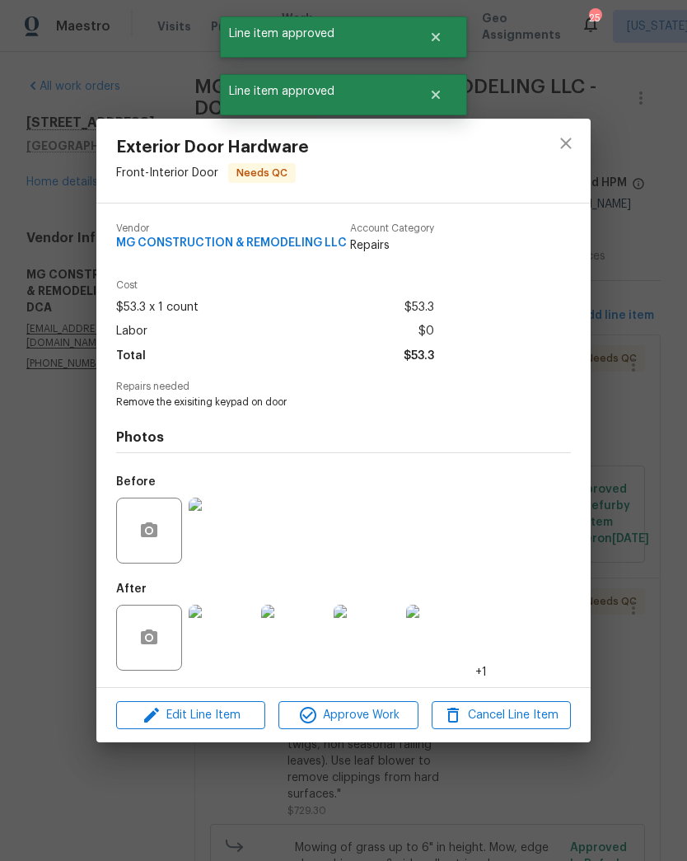
click at [370, 718] on span "Approve Work" at bounding box center [347, 715] width 129 height 21
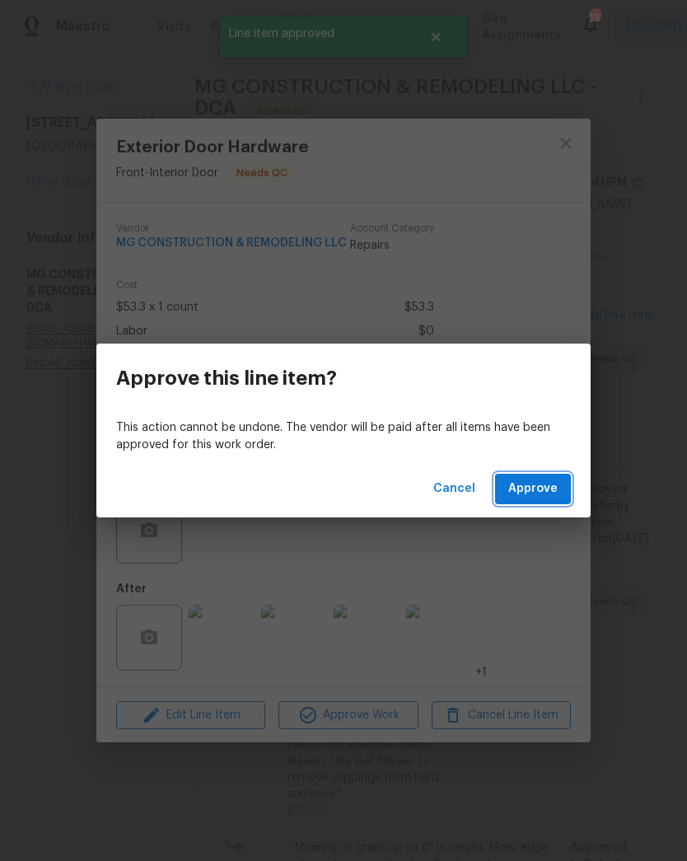
click at [541, 490] on span "Approve" at bounding box center [532, 489] width 49 height 21
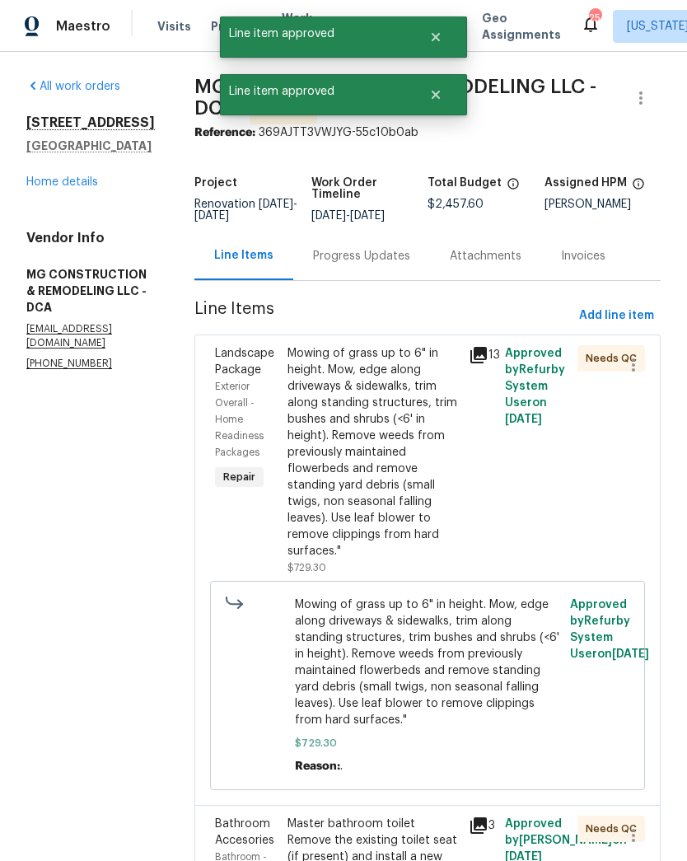
click at [457, 514] on div "Mowing of grass up to 6" in height. Mow, edge along driveways & sidewalks, trim…" at bounding box center [373, 452] width 171 height 214
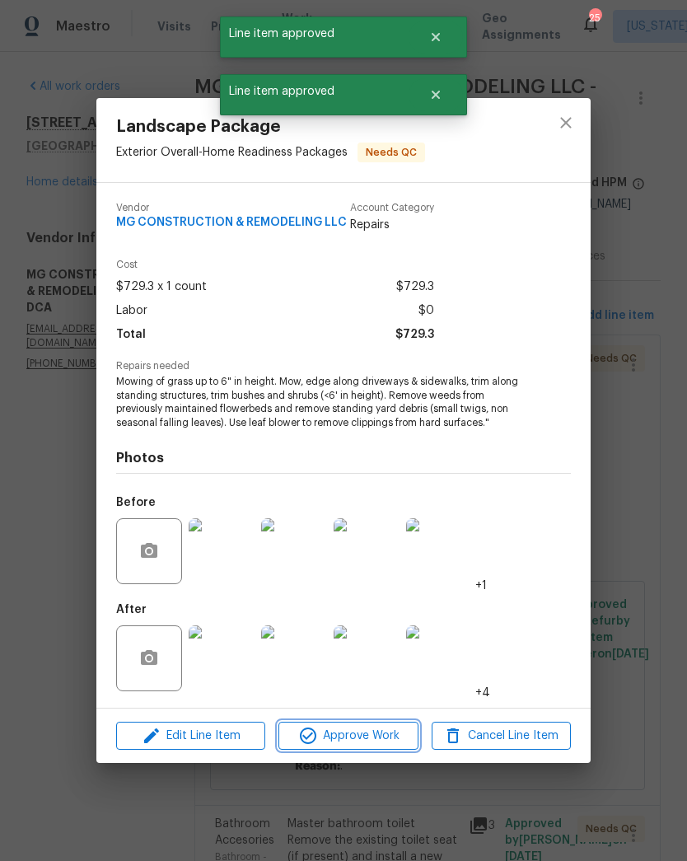
click at [365, 744] on span "Approve Work" at bounding box center [347, 736] width 129 height 21
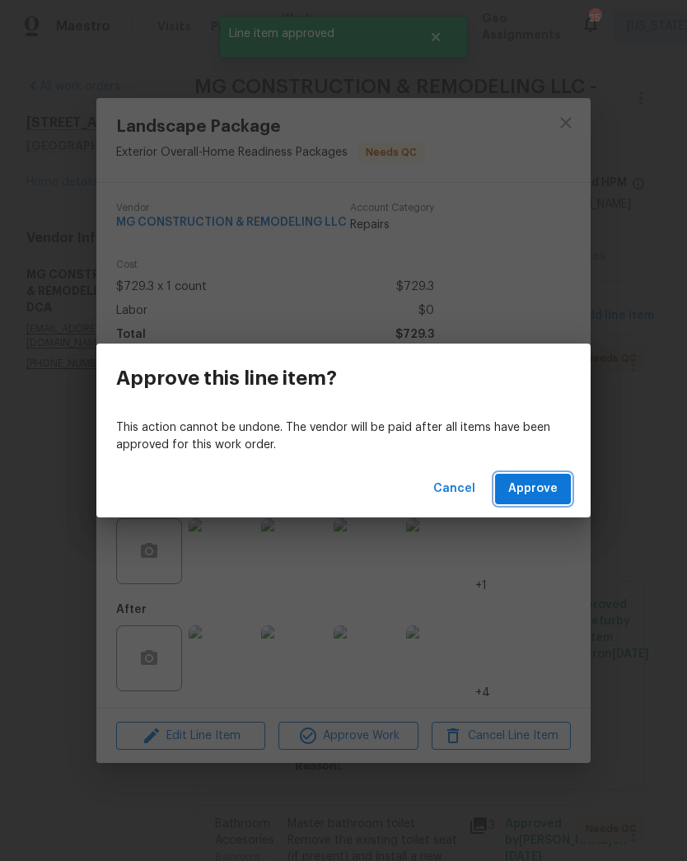
click at [541, 486] on span "Approve" at bounding box center [532, 489] width 49 height 21
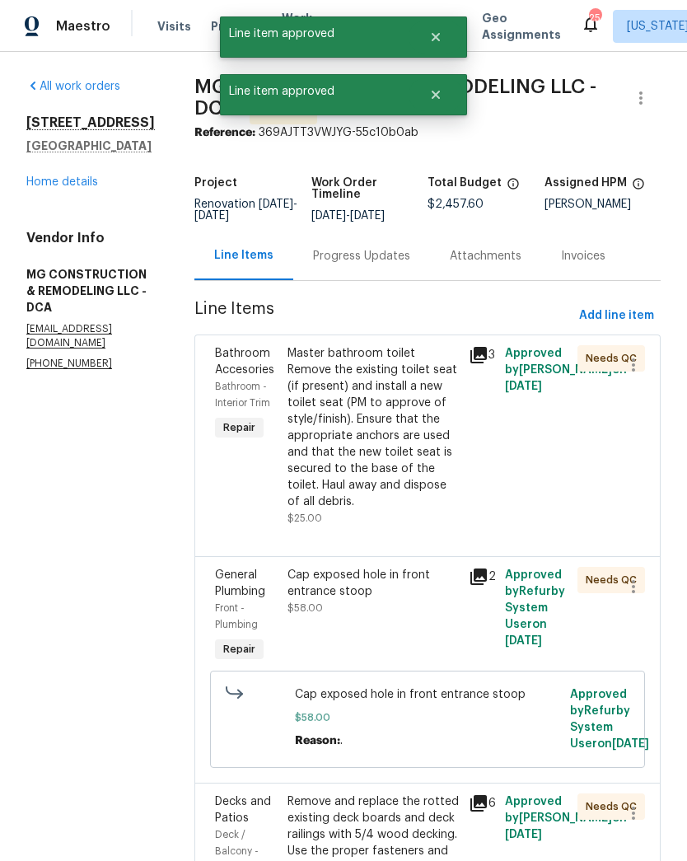
click at [457, 510] on div "Master bathroom toilet Remove the existing toilet seat (if present) and install…" at bounding box center [373, 427] width 171 height 165
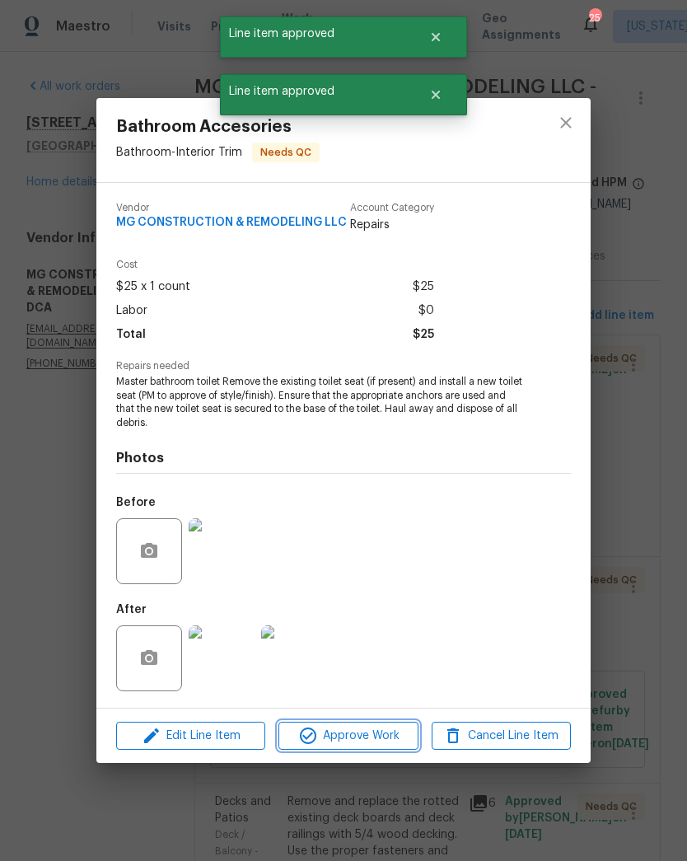
click at [380, 740] on span "Approve Work" at bounding box center [347, 736] width 129 height 21
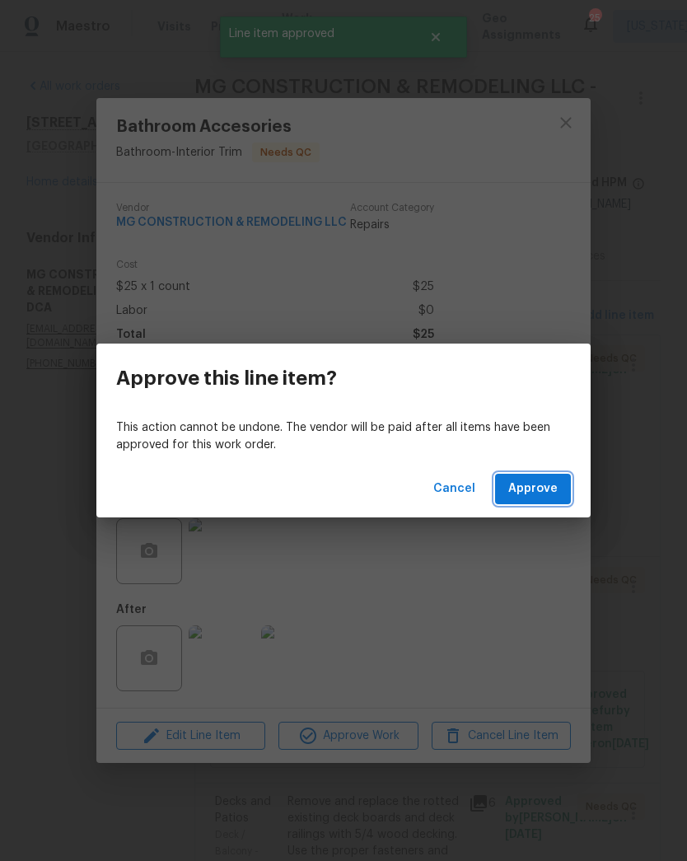
click at [542, 490] on span "Approve" at bounding box center [532, 489] width 49 height 21
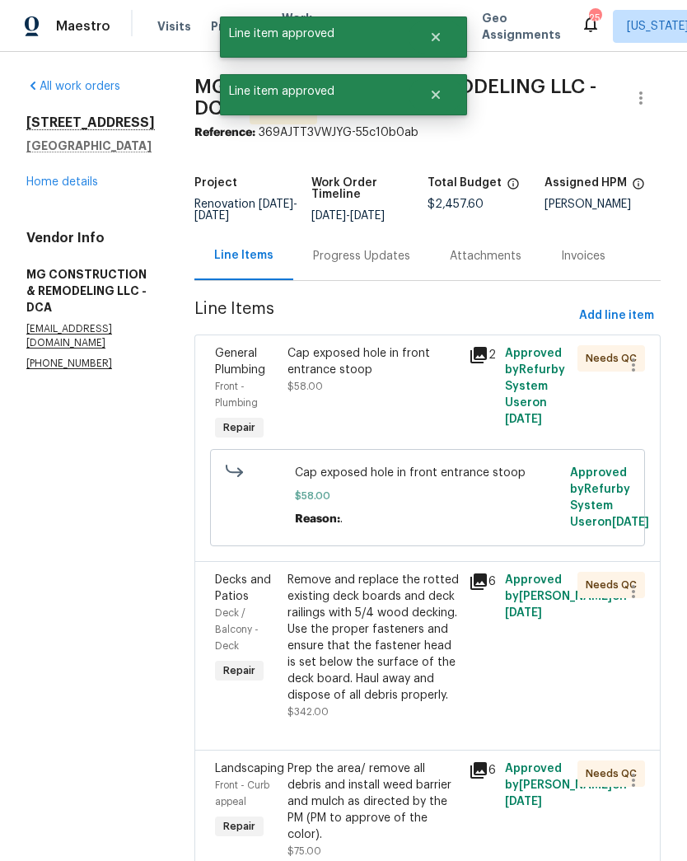
click at [447, 423] on div "Cap exposed hole in front entrance stoop $58.00" at bounding box center [373, 394] width 181 height 109
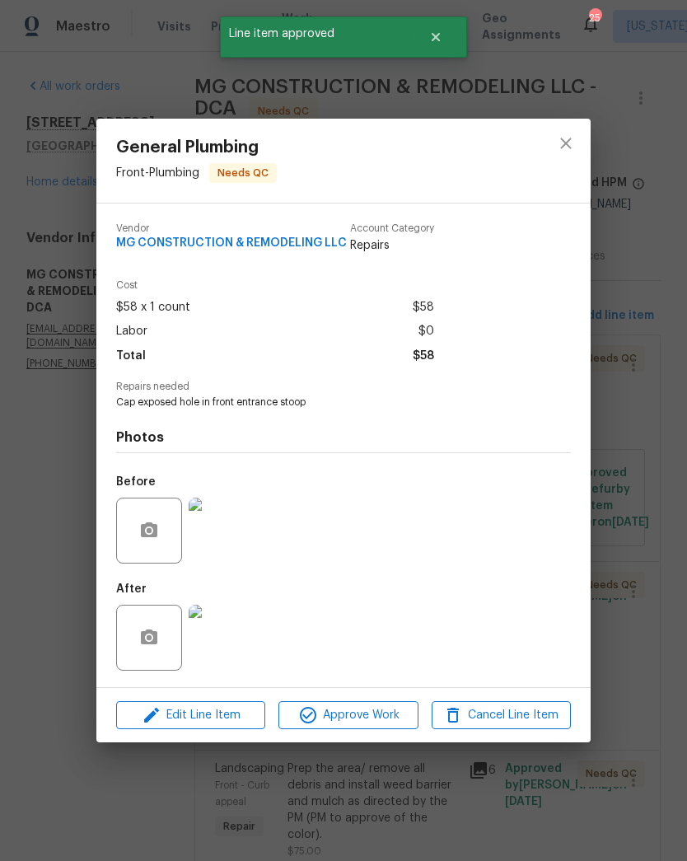
click at [387, 723] on span "Approve Work" at bounding box center [347, 715] width 129 height 21
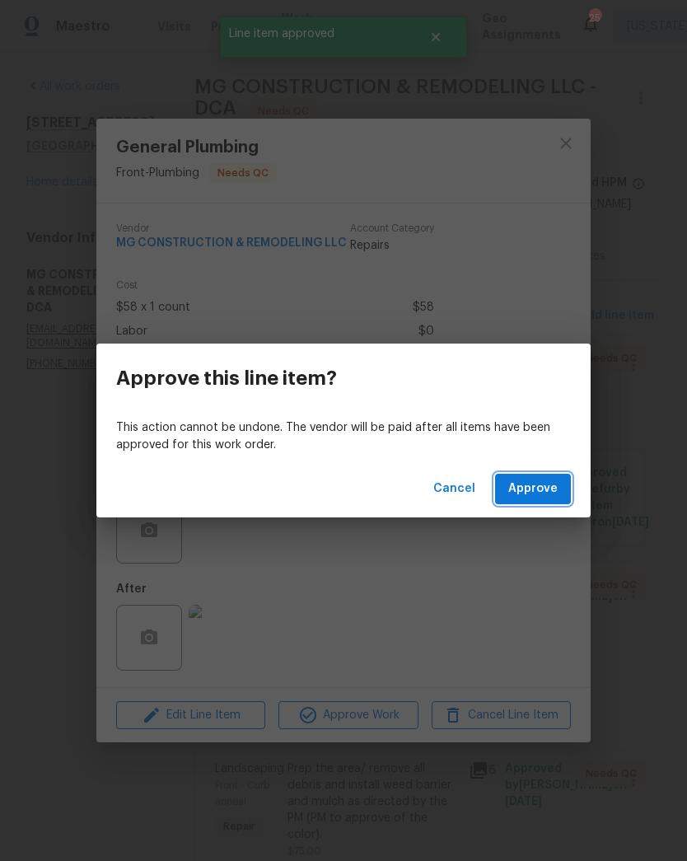
click at [538, 485] on span "Approve" at bounding box center [532, 489] width 49 height 21
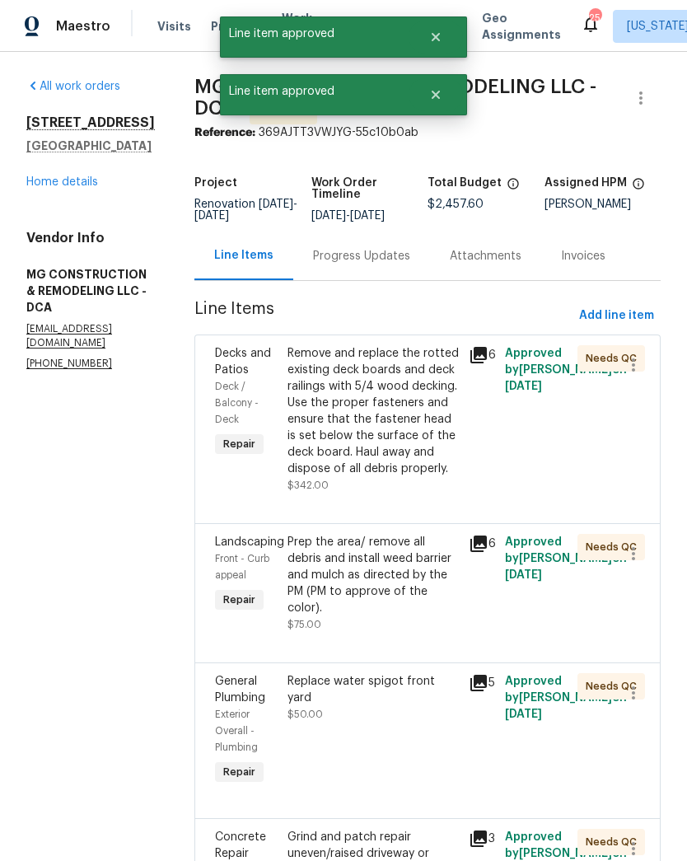
click at [440, 433] on div "Remove and replace the rotted existing deck boards and deck railings with 5/4 w…" at bounding box center [373, 411] width 171 height 132
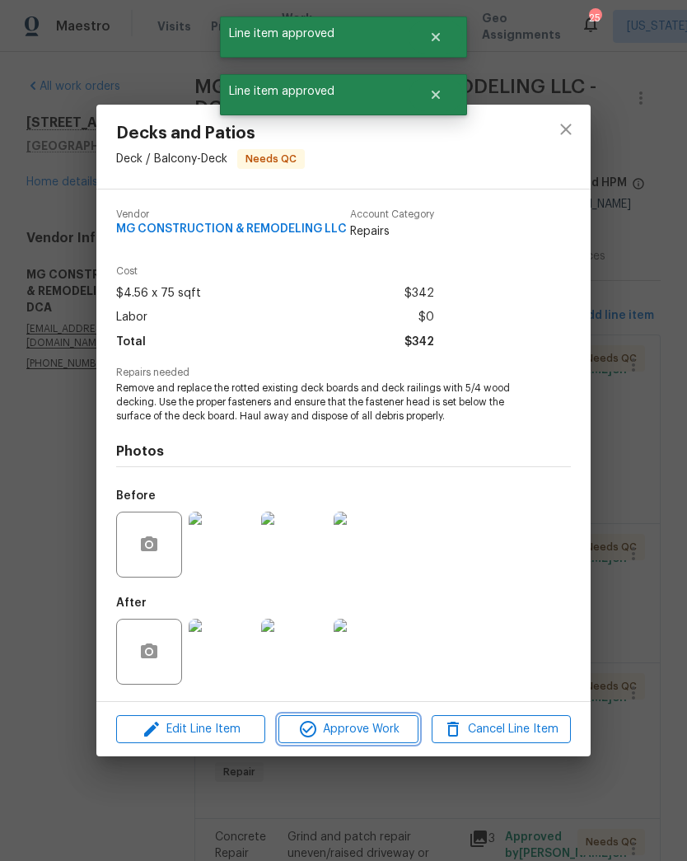
click at [379, 735] on span "Approve Work" at bounding box center [347, 729] width 129 height 21
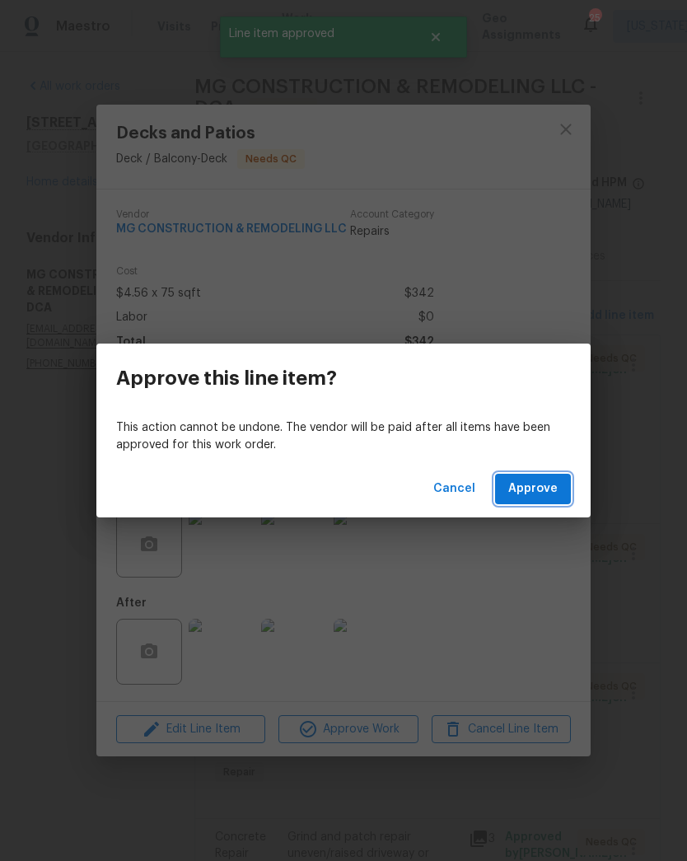
click at [540, 496] on span "Approve" at bounding box center [532, 489] width 49 height 21
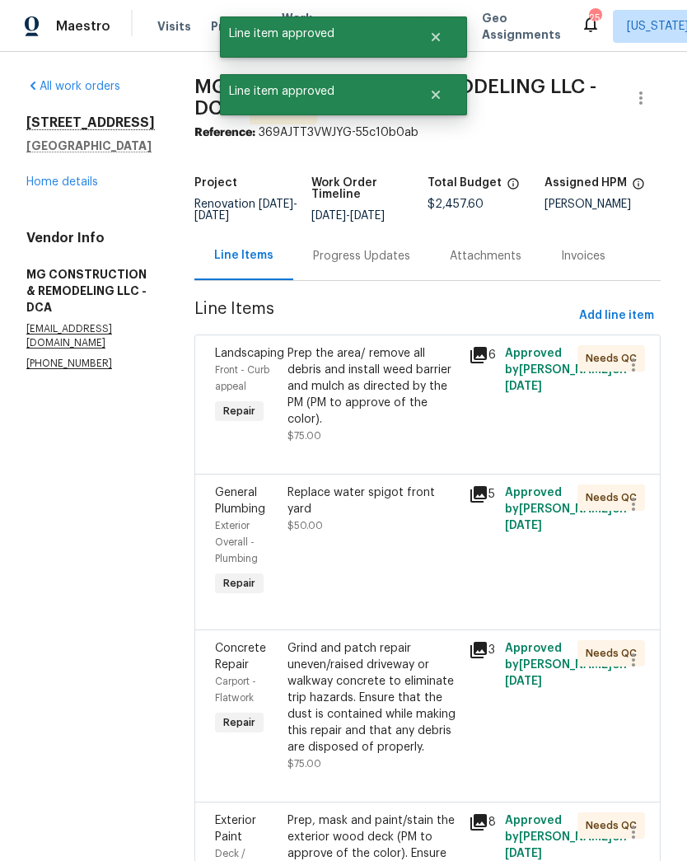
click at [442, 444] on div "Prep the area/ remove all debris and install weed barrier and mulch as directed…" at bounding box center [373, 394] width 171 height 99
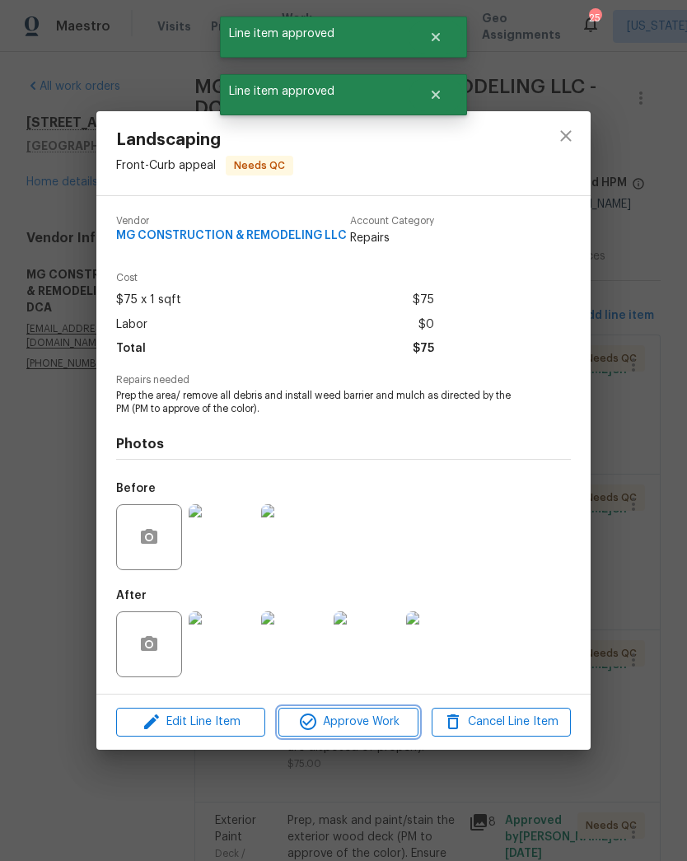
click at [385, 728] on span "Approve Work" at bounding box center [347, 722] width 129 height 21
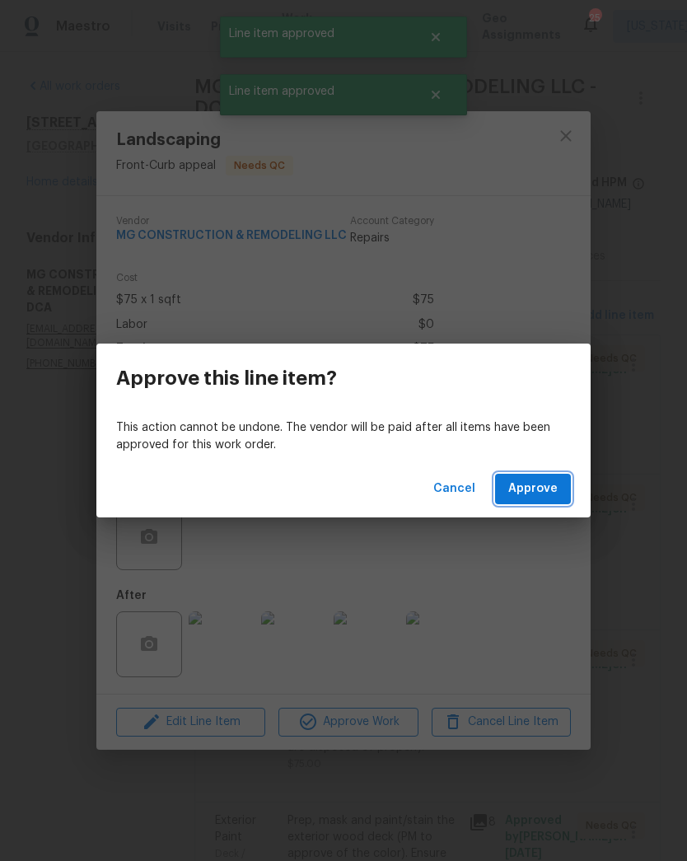
click at [545, 495] on span "Approve" at bounding box center [532, 489] width 49 height 21
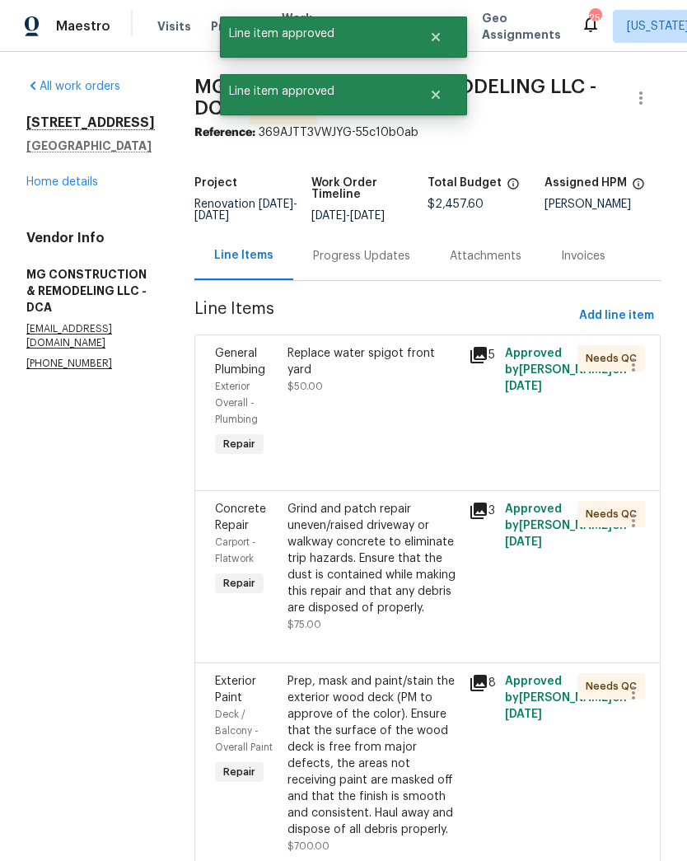
click at [438, 433] on div "Replace water spigot front yard $50.00" at bounding box center [373, 402] width 181 height 125
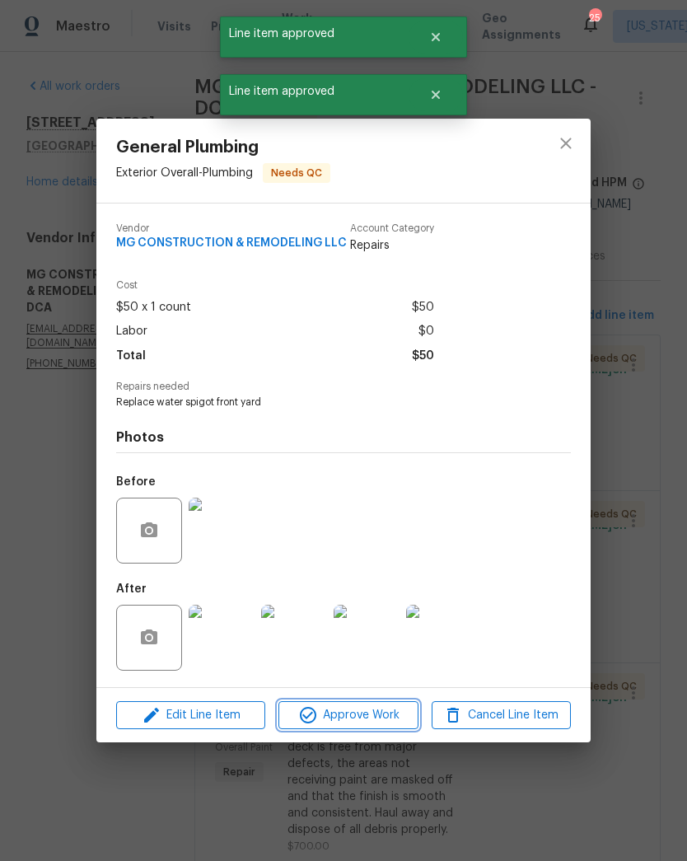
click at [379, 719] on span "Approve Work" at bounding box center [347, 715] width 129 height 21
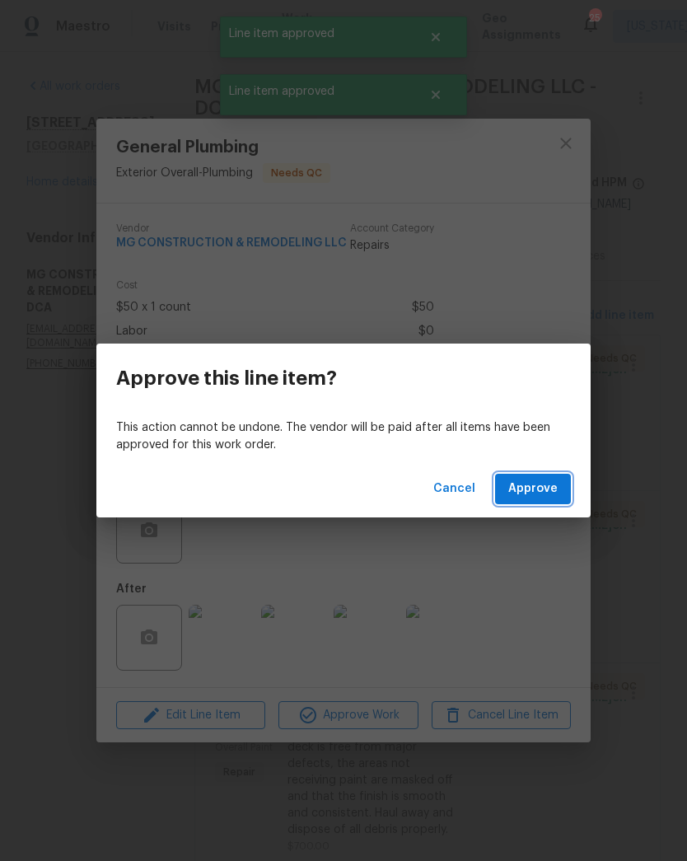
click at [544, 491] on span "Approve" at bounding box center [532, 489] width 49 height 21
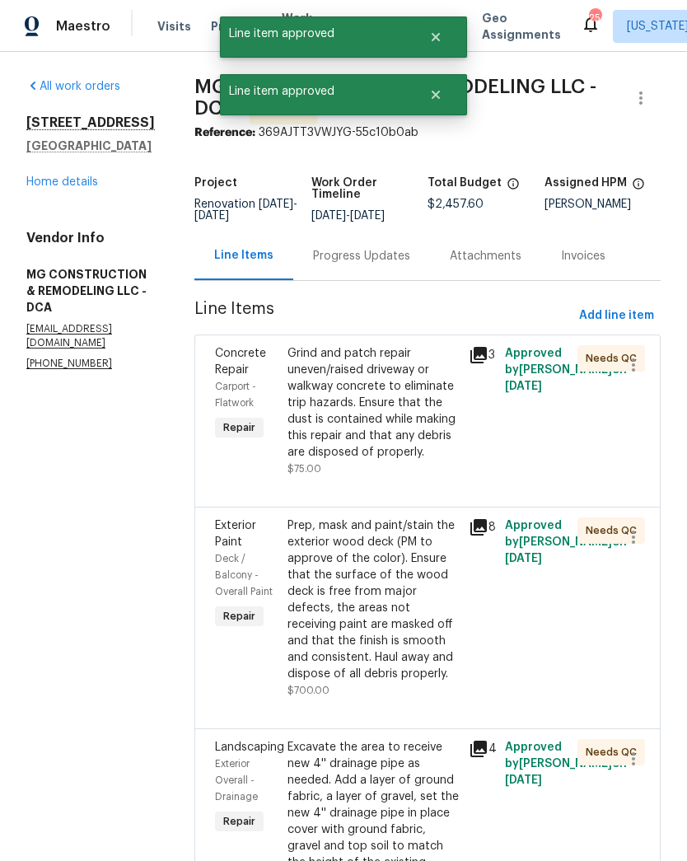
click at [442, 460] on div "Grind and patch repair uneven/raised driveway or walkway concrete to eliminate …" at bounding box center [373, 402] width 171 height 115
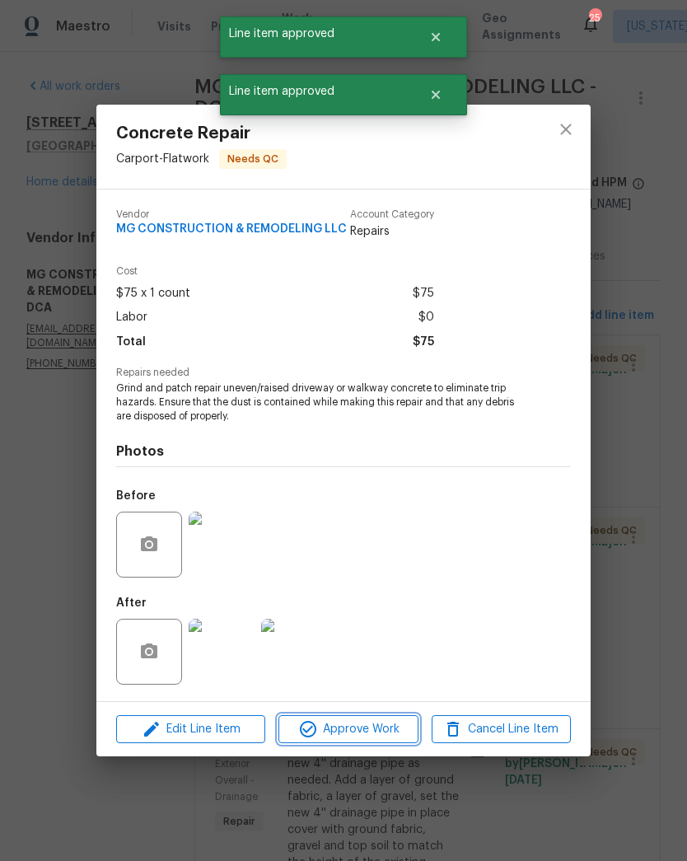
click at [380, 725] on span "Approve Work" at bounding box center [347, 729] width 129 height 21
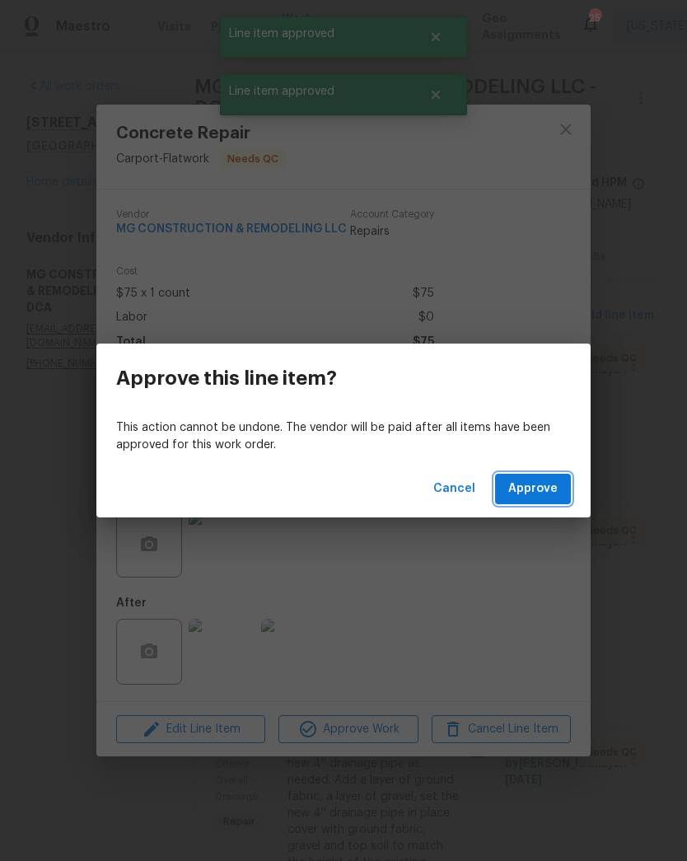
click at [551, 487] on span "Approve" at bounding box center [532, 489] width 49 height 21
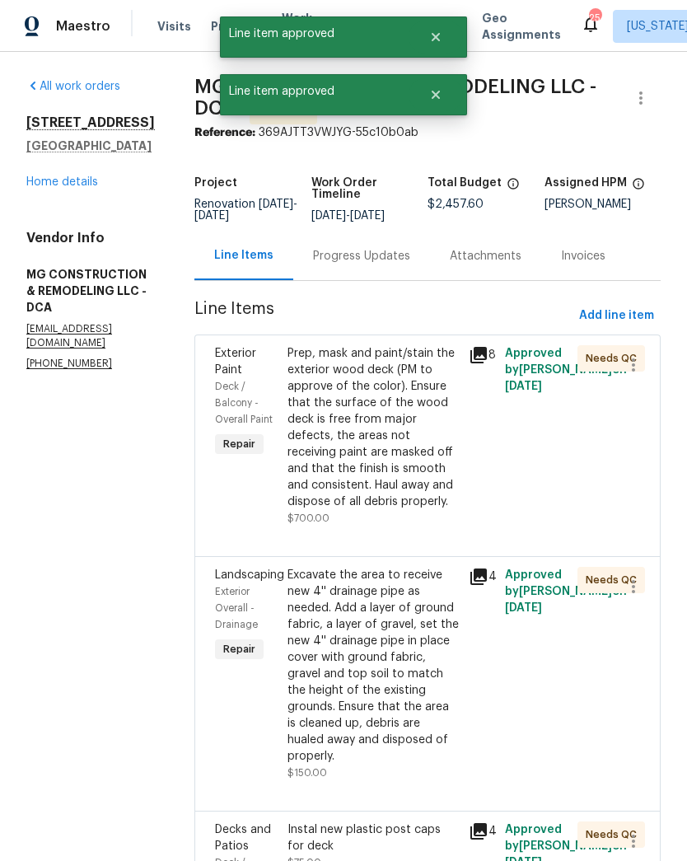
click at [433, 473] on div "Prep, mask and paint/stain the exterior wood deck (PM to approve of the color).…" at bounding box center [373, 427] width 171 height 165
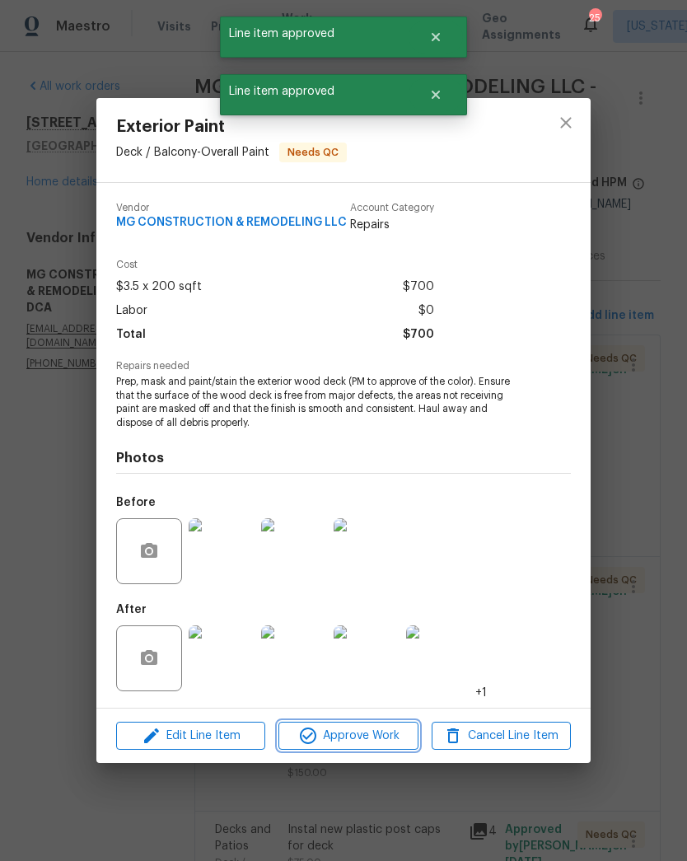
click at [373, 742] on span "Approve Work" at bounding box center [347, 736] width 129 height 21
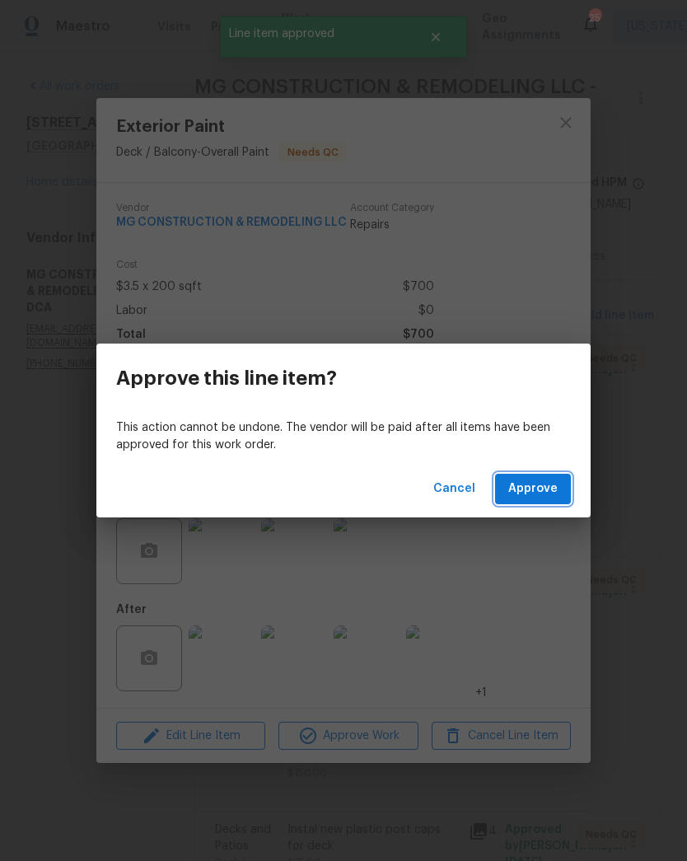
click at [554, 498] on span "Approve" at bounding box center [532, 489] width 49 height 21
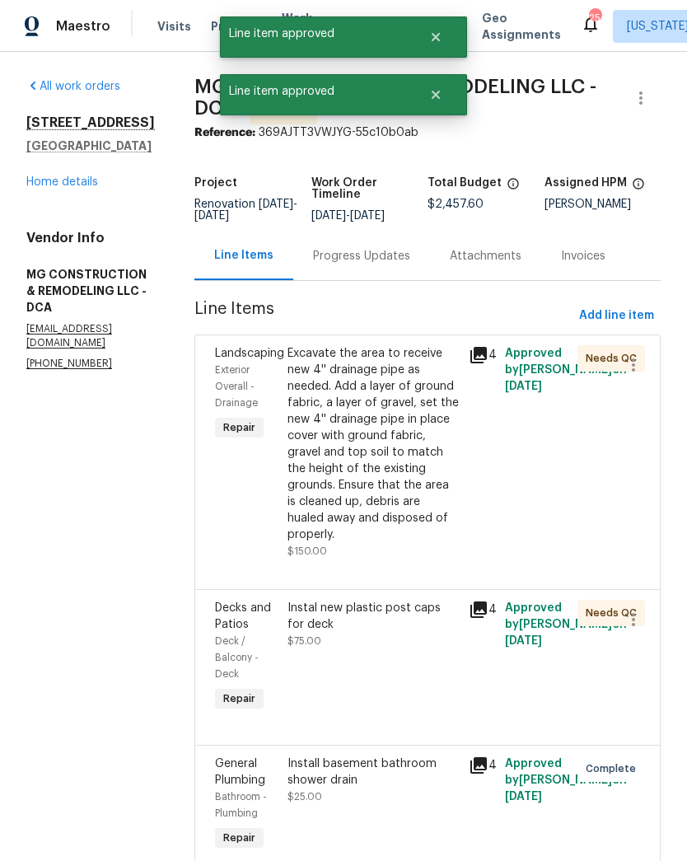
click at [428, 499] on div "Excavate the area to receive new 4'' drainage pipe as needed. Add a layer of gr…" at bounding box center [373, 444] width 171 height 198
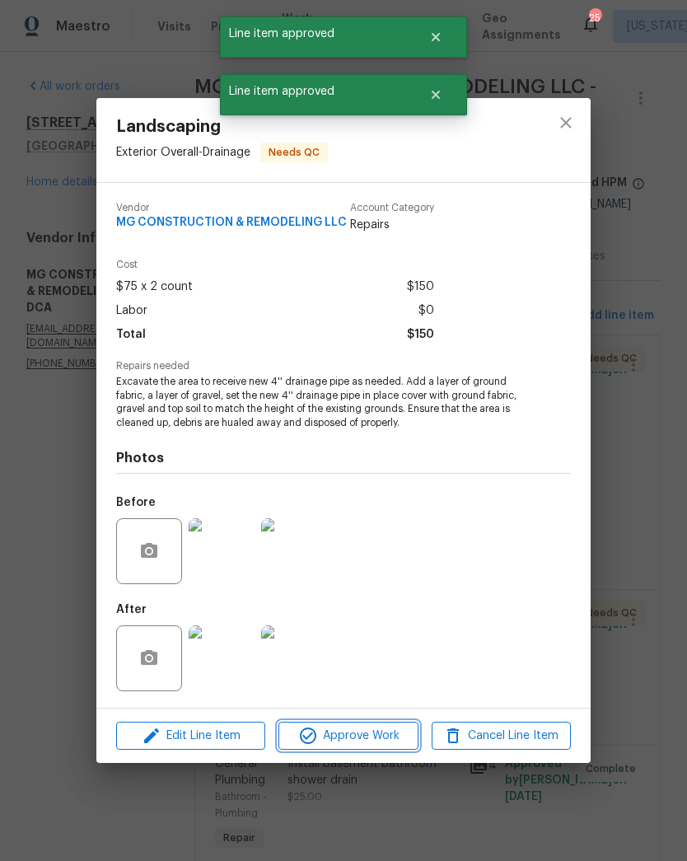
click at [388, 733] on span "Approve Work" at bounding box center [347, 736] width 129 height 21
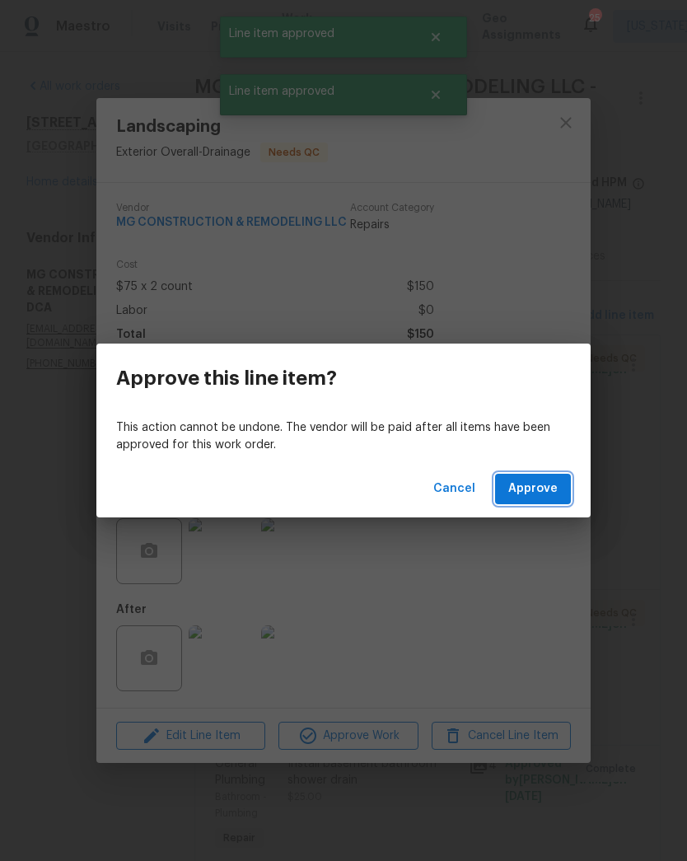
click at [545, 488] on span "Approve" at bounding box center [532, 489] width 49 height 21
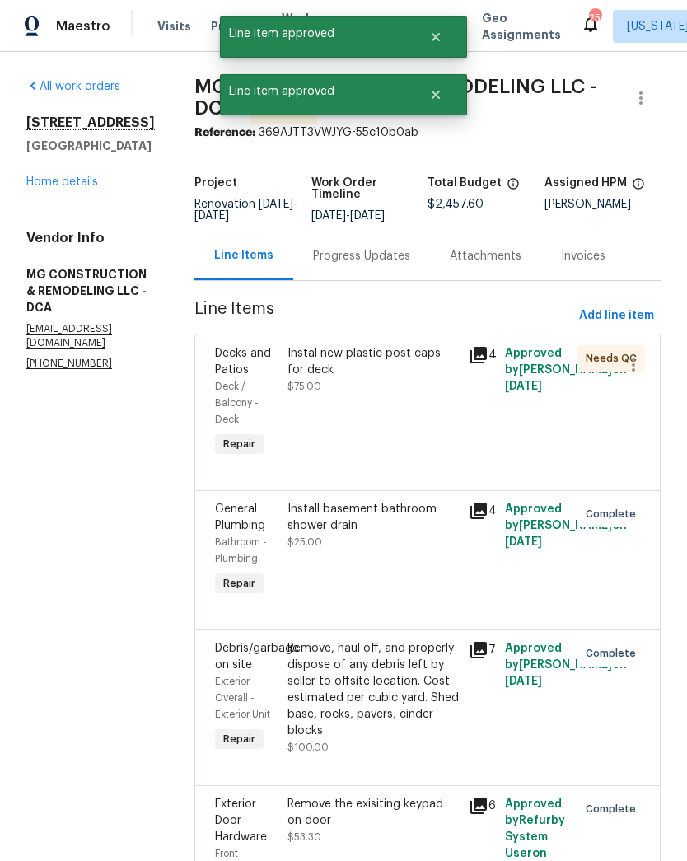
click at [416, 490] on div "Decks and Patios Deck / Balcony - Deck Repair Instal new plastic post caps for …" at bounding box center [427, 413] width 466 height 156
click at [456, 466] on div "Instal new plastic post caps for deck $75.00" at bounding box center [373, 402] width 181 height 125
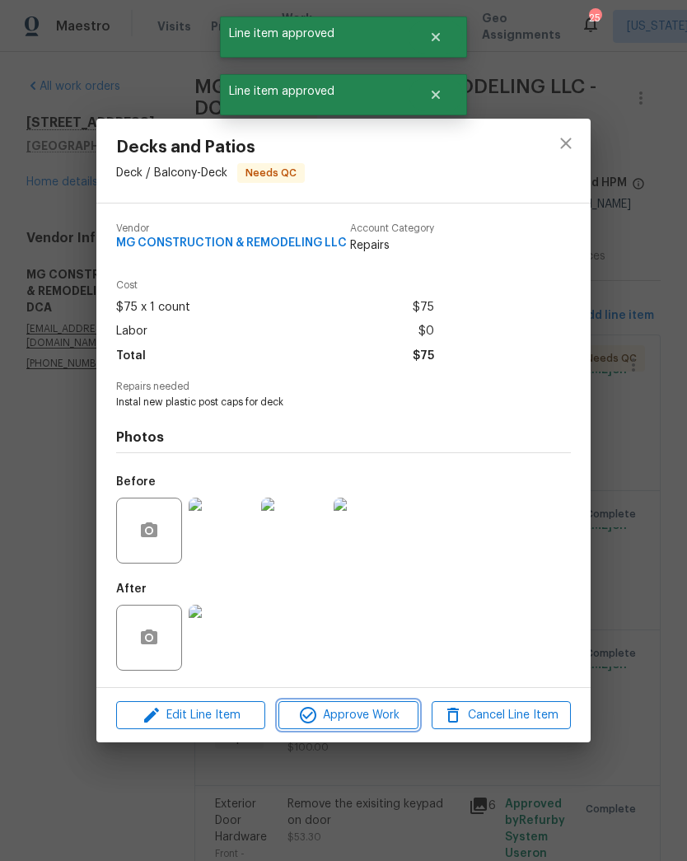
click at [380, 718] on span "Approve Work" at bounding box center [347, 715] width 129 height 21
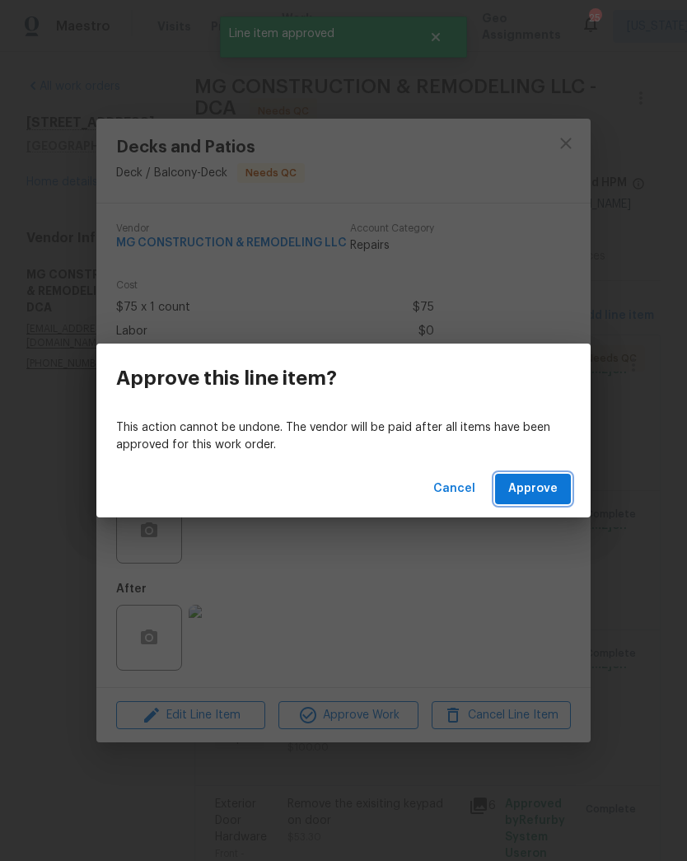
click at [545, 494] on span "Approve" at bounding box center [532, 489] width 49 height 21
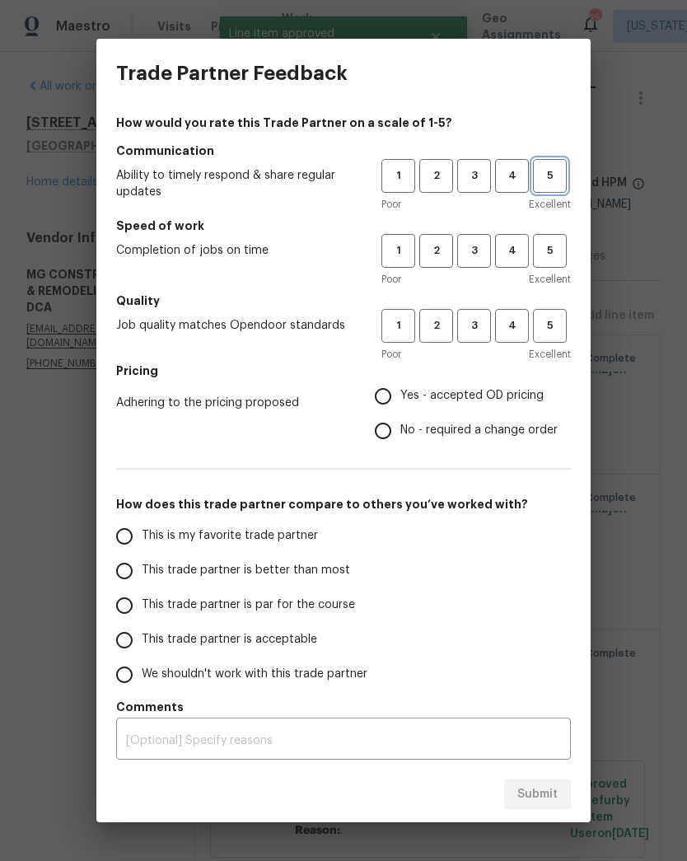
click at [555, 167] on span "5" at bounding box center [550, 175] width 30 height 19
click at [565, 248] on button "5" at bounding box center [550, 251] width 34 height 34
click at [556, 327] on span "5" at bounding box center [550, 325] width 30 height 19
click at [393, 398] on input "Yes - accepted OD pricing" at bounding box center [383, 396] width 35 height 35
radio input "true"
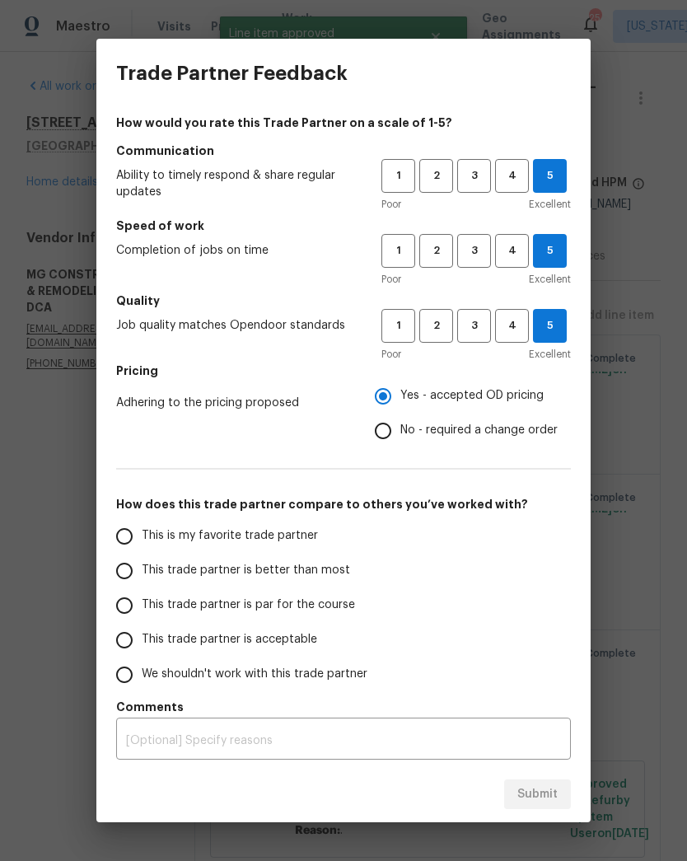
click at [143, 527] on label "This is my favorite trade partner" at bounding box center [237, 536] width 260 height 35
click at [142, 527] on input "This is my favorite trade partner" at bounding box center [124, 536] width 35 height 35
click at [546, 796] on span "Submit" at bounding box center [538, 795] width 40 height 21
radio input "true"
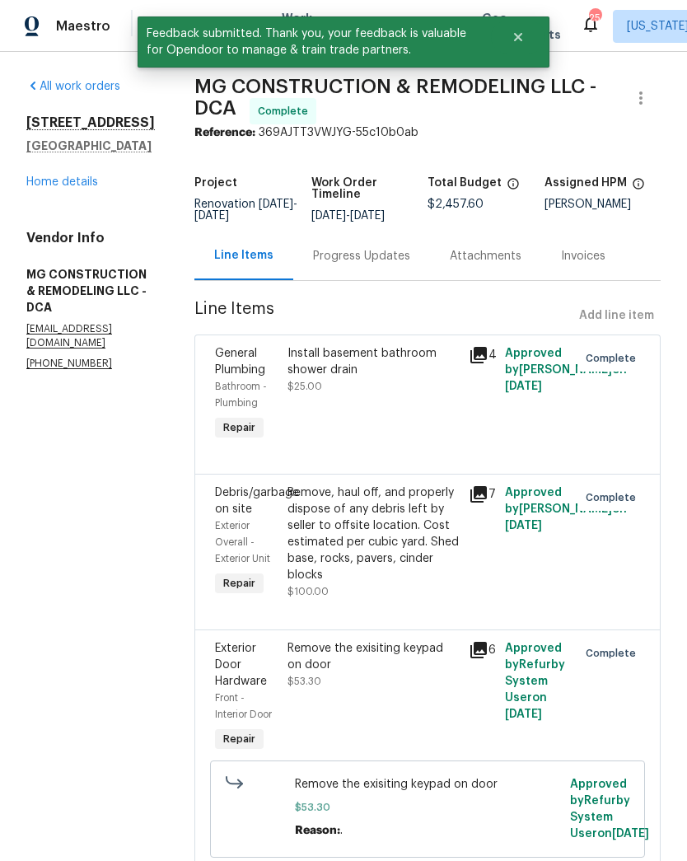
click at [77, 185] on link "Home details" at bounding box center [62, 182] width 72 height 12
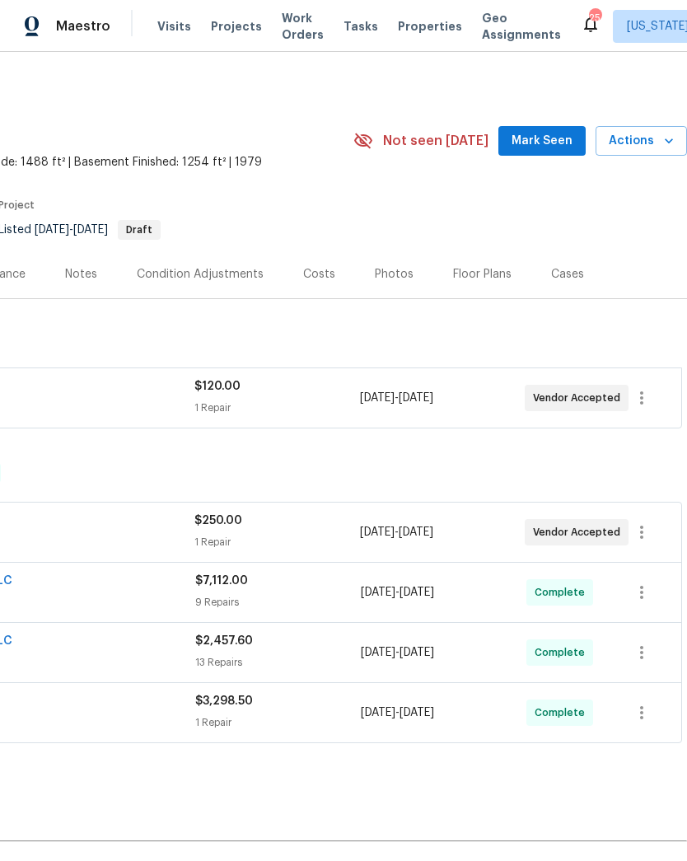
scroll to position [0, 244]
click at [668, 128] on button "Actions" at bounding box center [641, 141] width 91 height 30
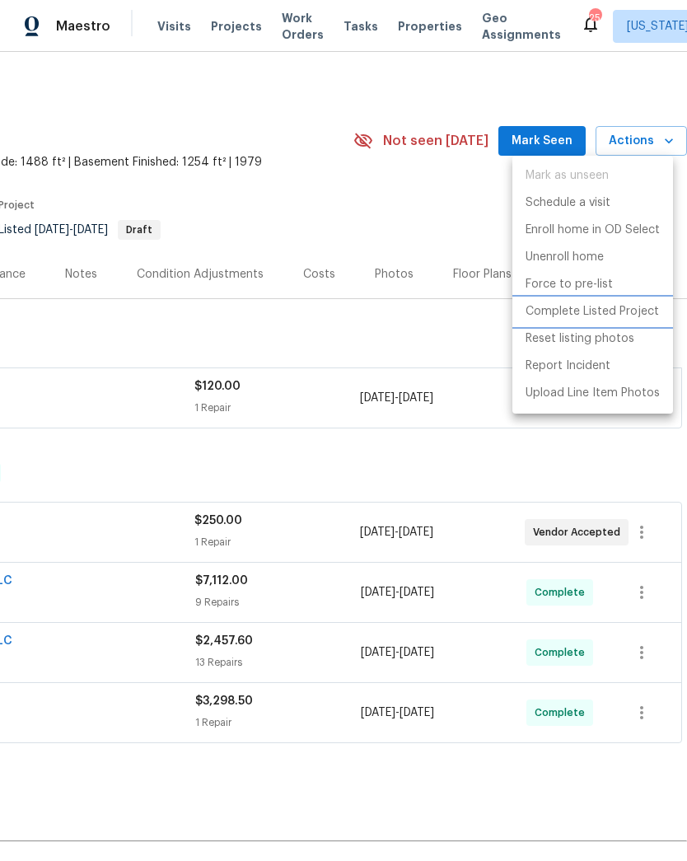
click at [636, 309] on p "Complete Listed Project" at bounding box center [593, 311] width 134 height 17
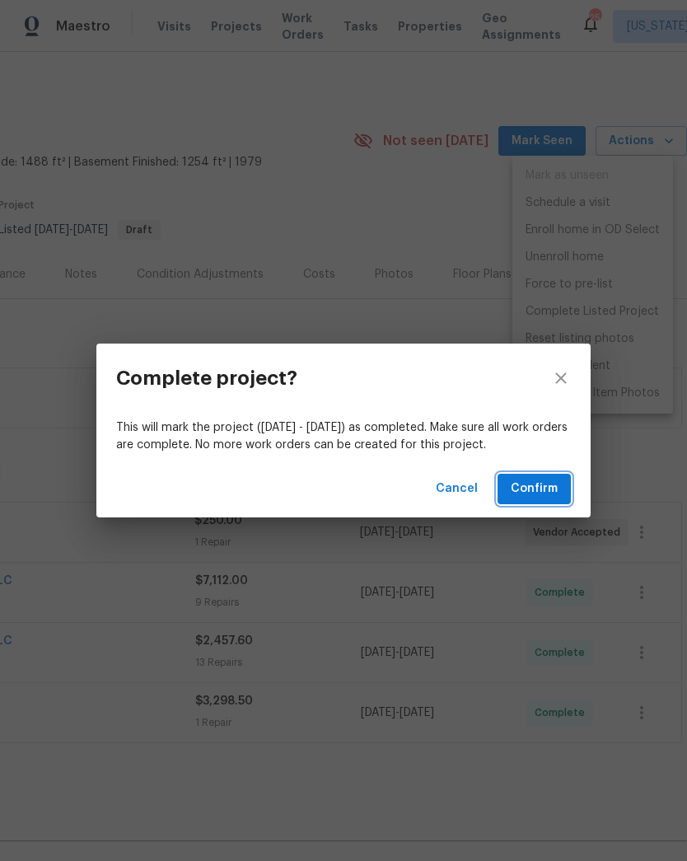
click at [542, 475] on button "Confirm" at bounding box center [534, 489] width 73 height 30
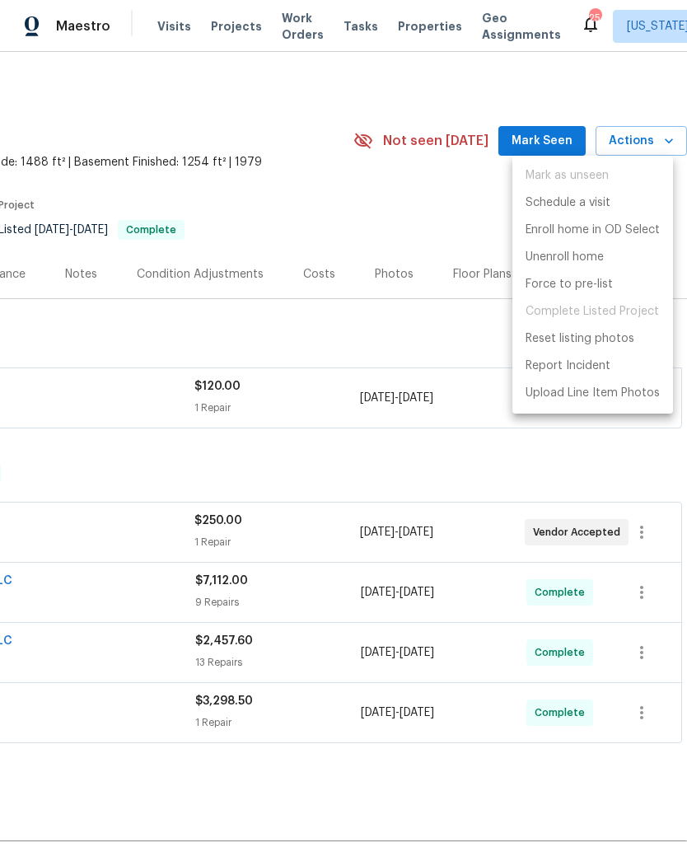
click at [352, 221] on div at bounding box center [343, 430] width 687 height 861
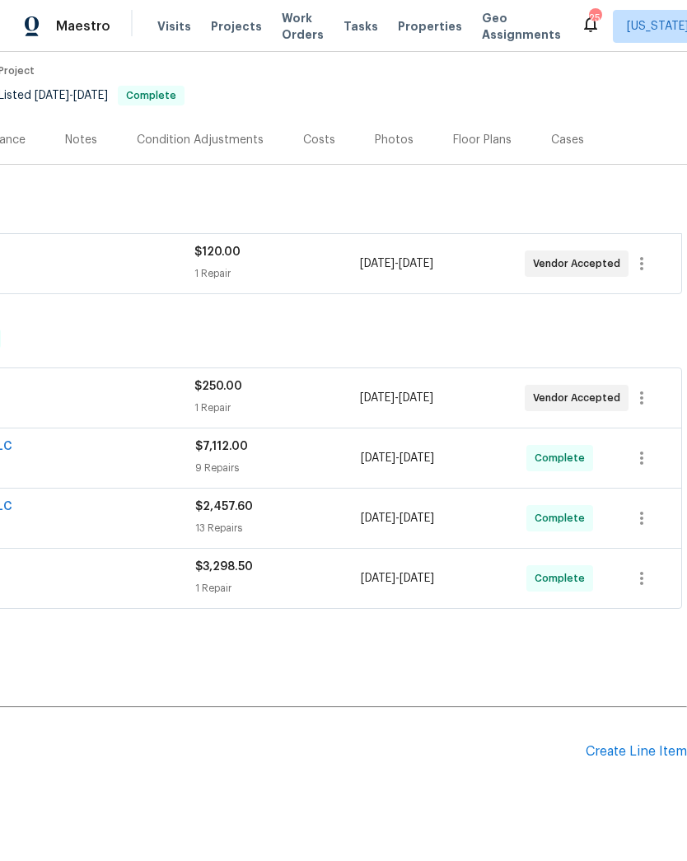
scroll to position [137, 244]
